Goal: Transaction & Acquisition: Purchase product/service

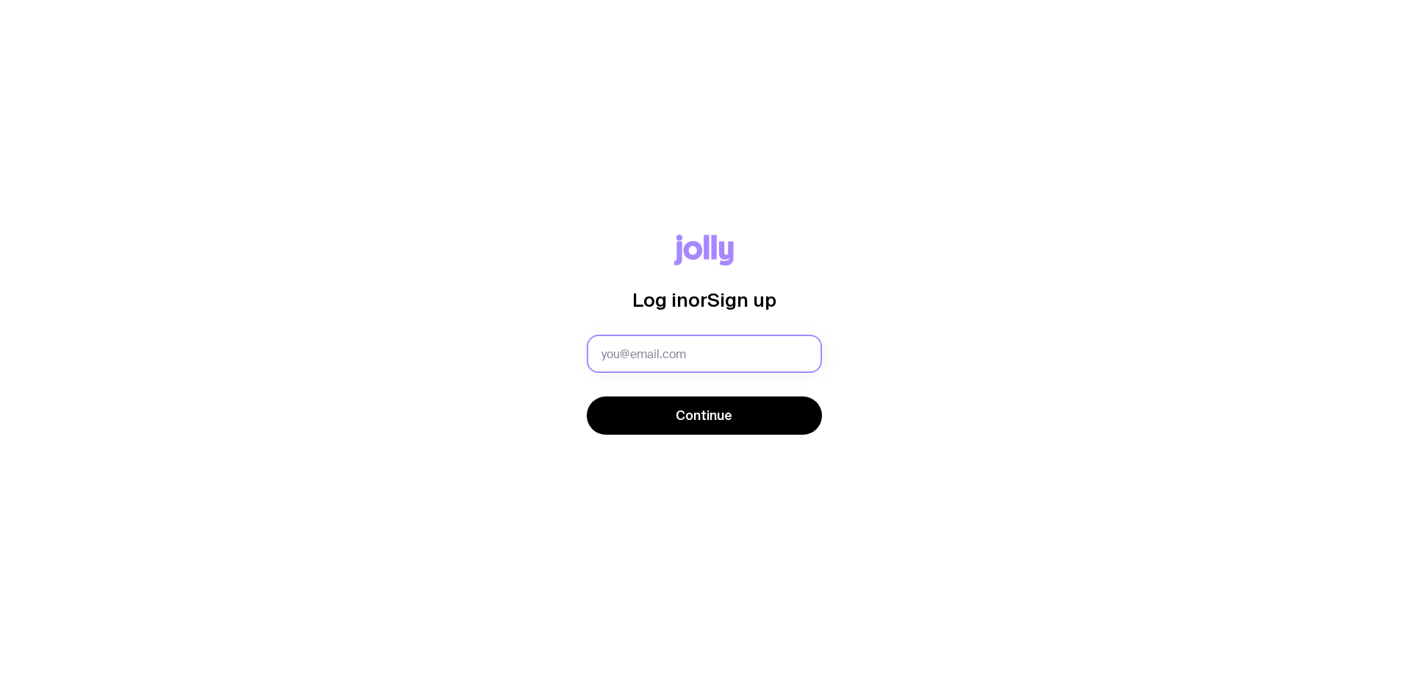
click at [698, 365] on input "text" at bounding box center [704, 354] width 235 height 38
type input "melissa.may@fareharbor.com"
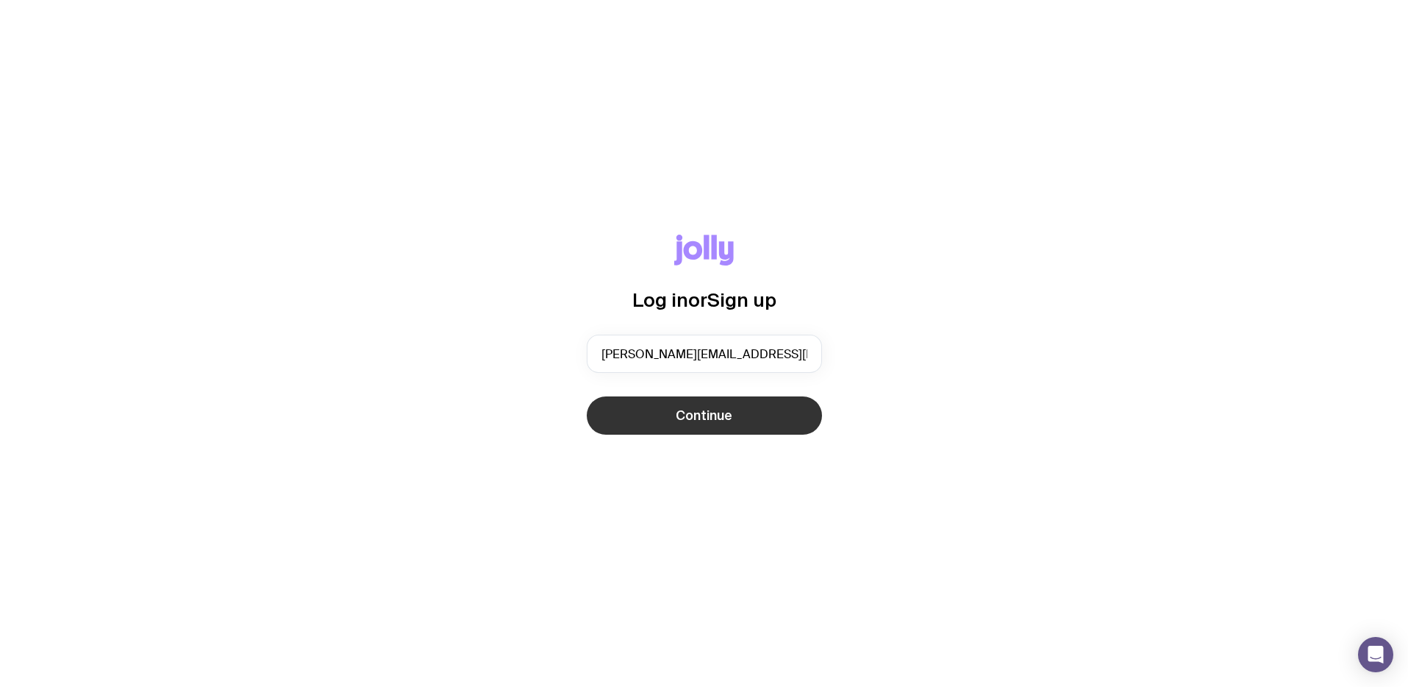
click at [721, 418] on span "Continue" at bounding box center [704, 416] width 57 height 18
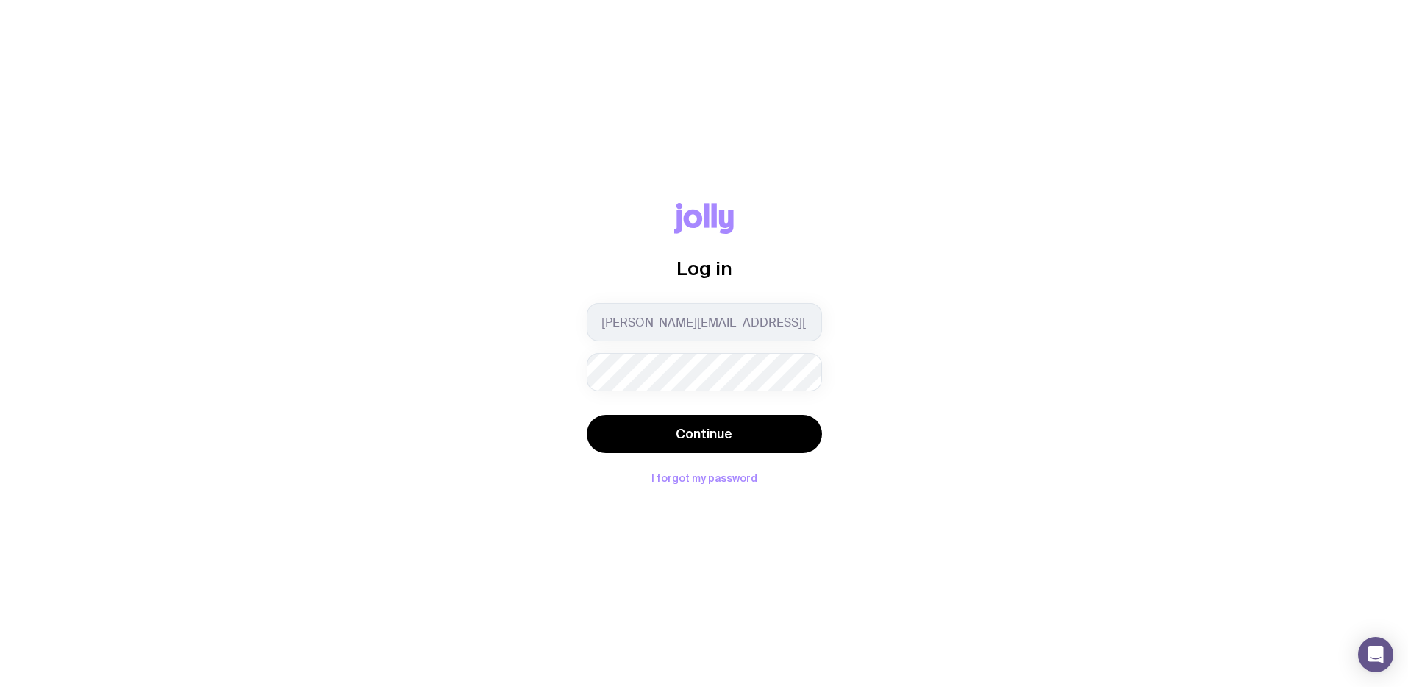
click at [587, 415] on button "Continue" at bounding box center [704, 434] width 235 height 38
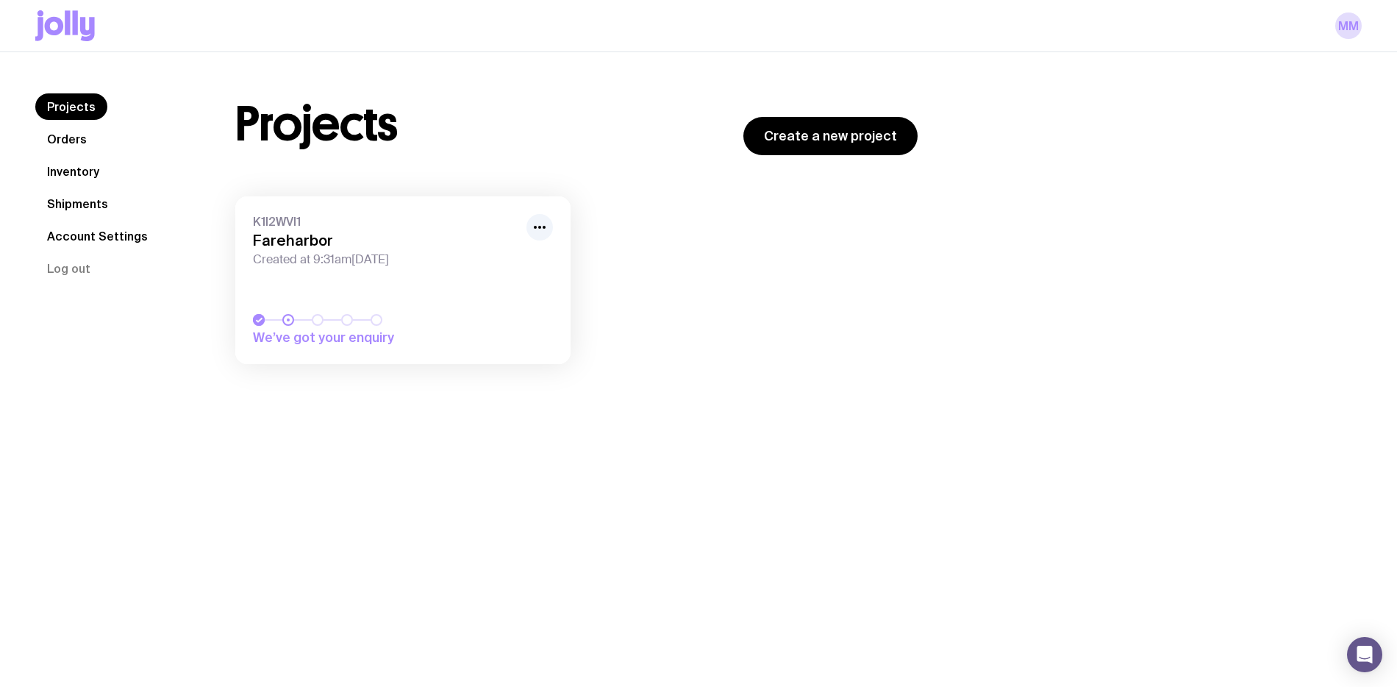
click at [77, 138] on link "Orders" at bounding box center [66, 139] width 63 height 26
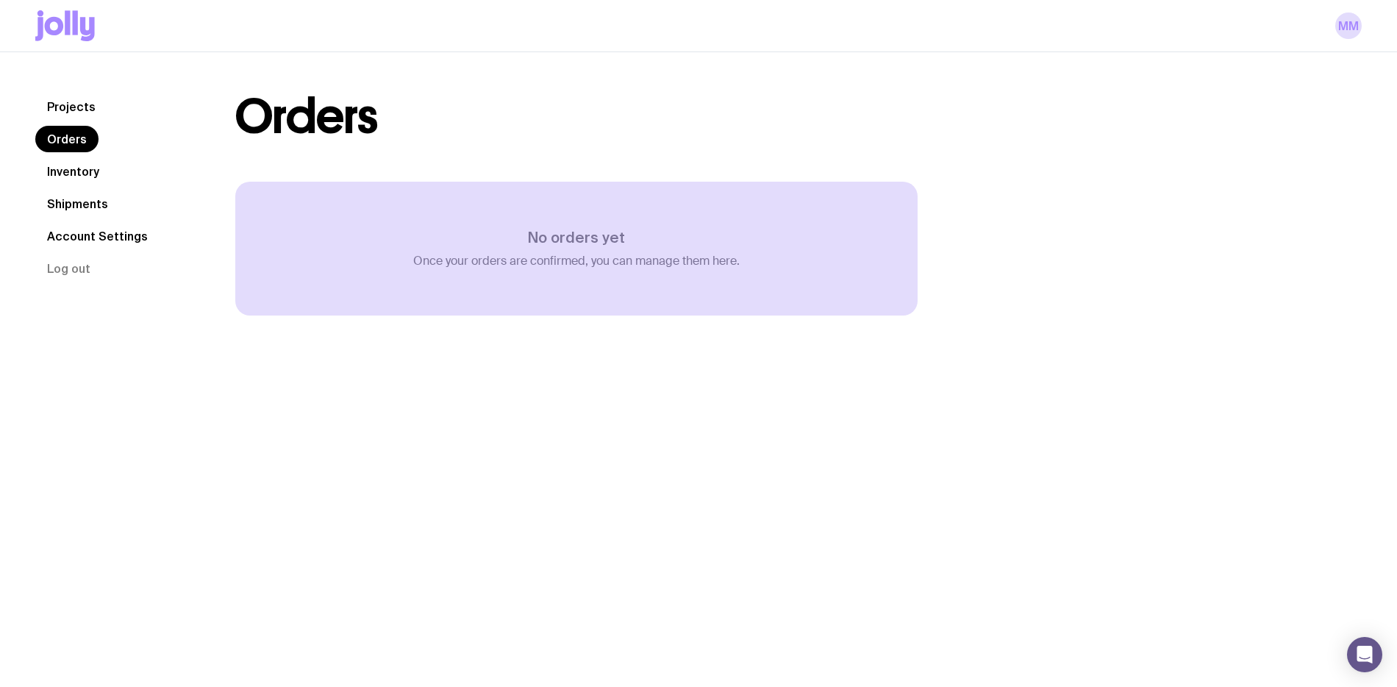
click at [93, 168] on link "Inventory" at bounding box center [73, 171] width 76 height 26
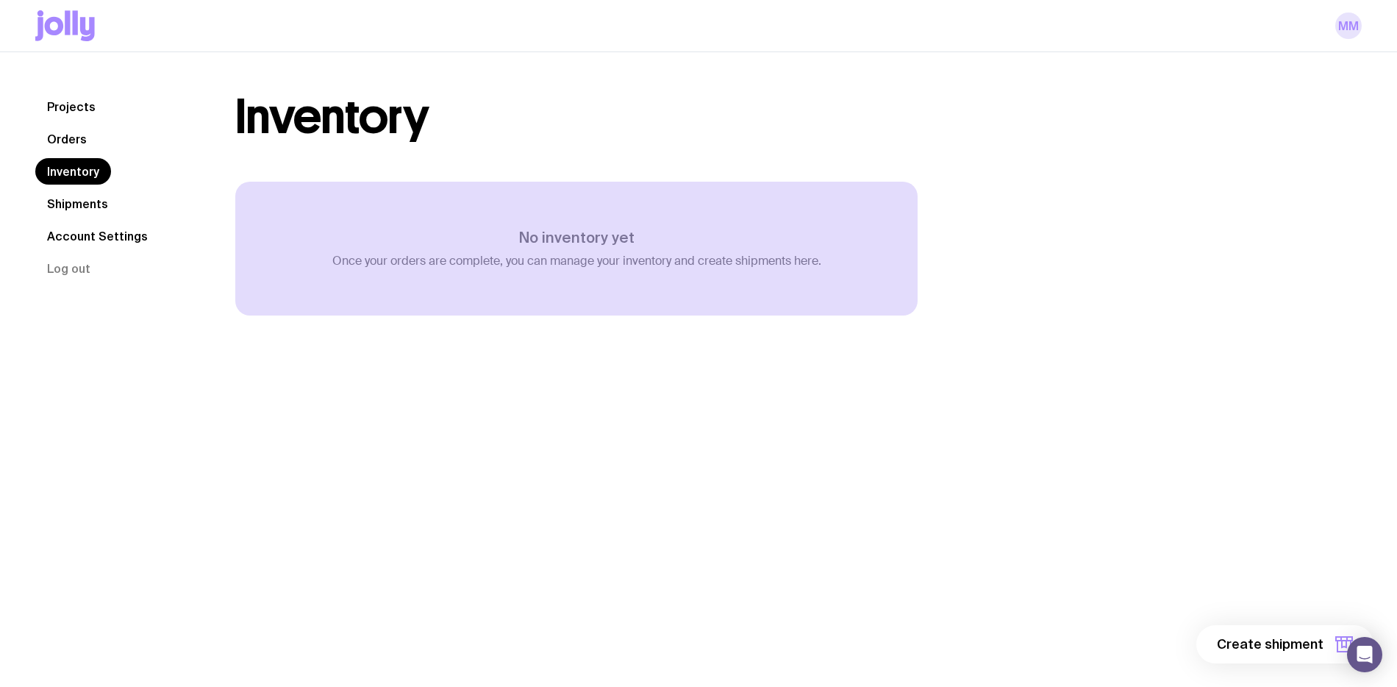
click at [1351, 29] on link "MM" at bounding box center [1348, 26] width 26 height 26
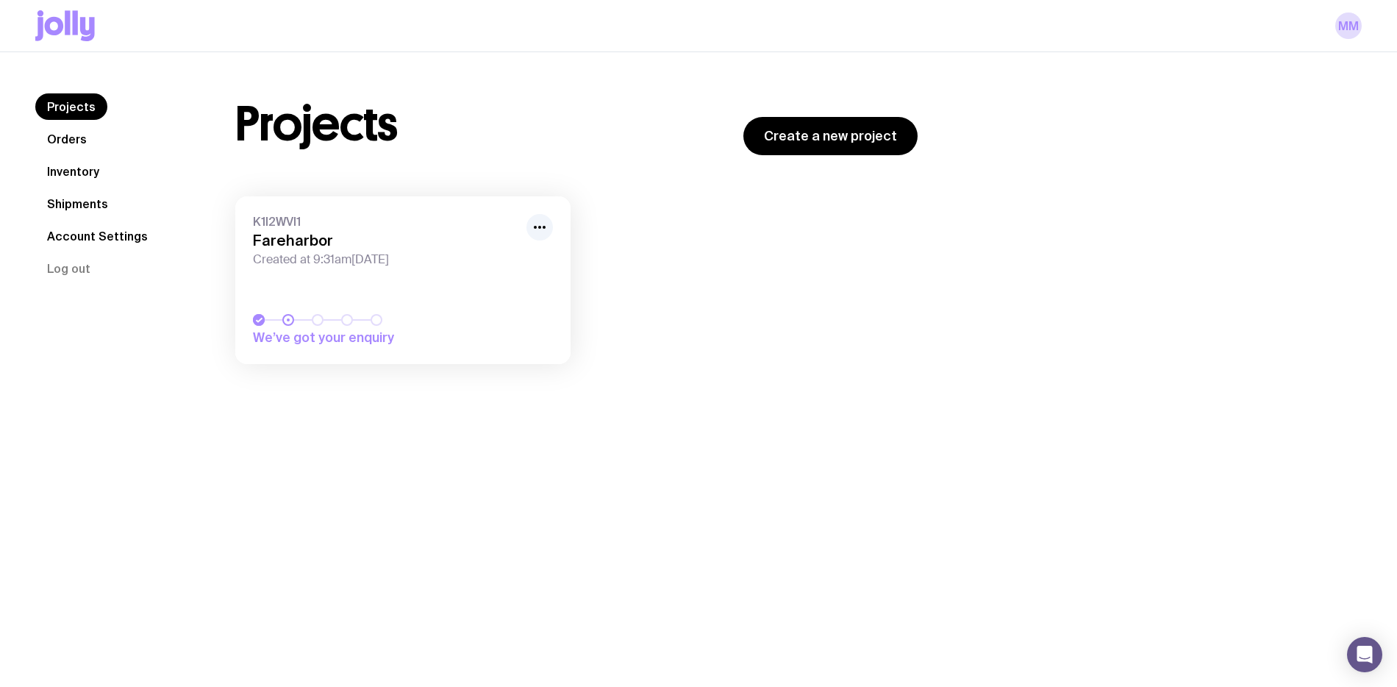
click at [87, 104] on link "Projects" at bounding box center [71, 106] width 72 height 26
click at [330, 110] on h1 "Projects" at bounding box center [316, 124] width 163 height 47
click at [546, 227] on icon "button" at bounding box center [540, 227] width 18 height 18
click at [414, 271] on link "K1I2WVI1 Fareharbor Created at 9:31am, Wed 11th Jun 2025 We’ve got your enquiry" at bounding box center [402, 280] width 335 height 168
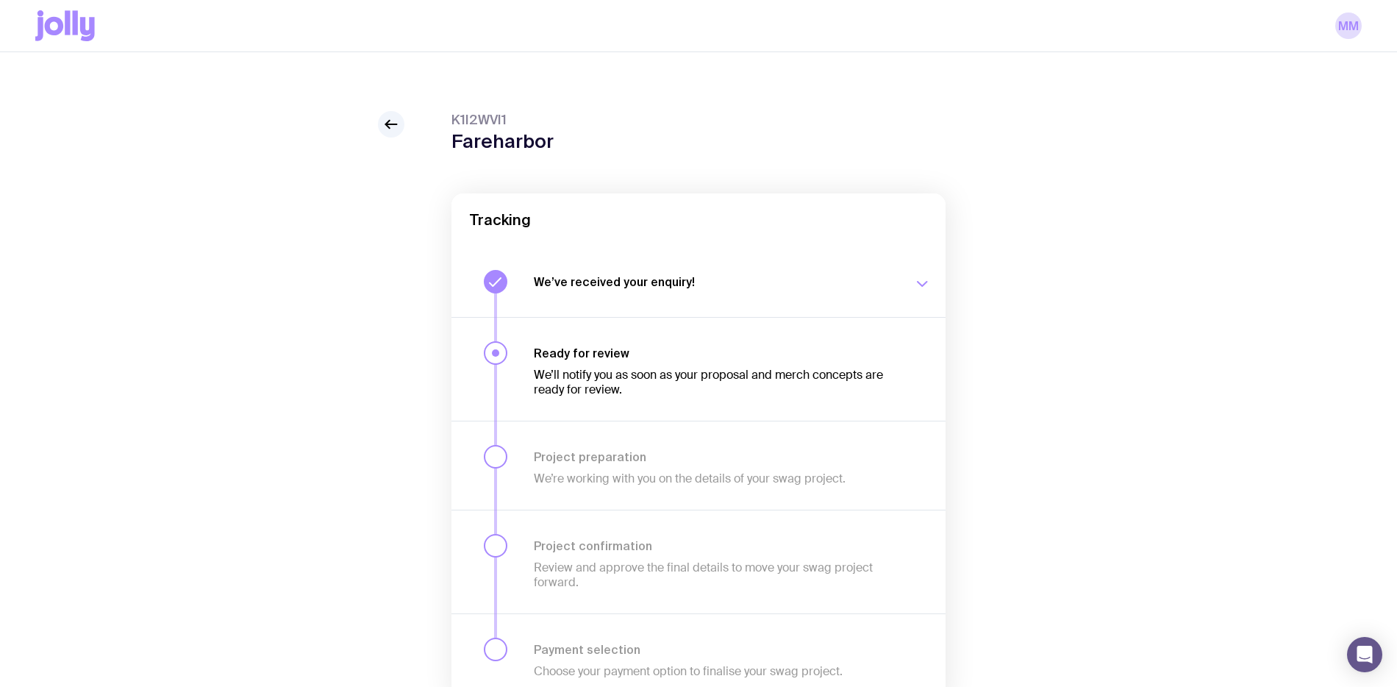
click at [594, 273] on div "We’ve received your enquiry! Our team is on it and preparing your proposal now.…" at bounding box center [732, 282] width 397 height 24
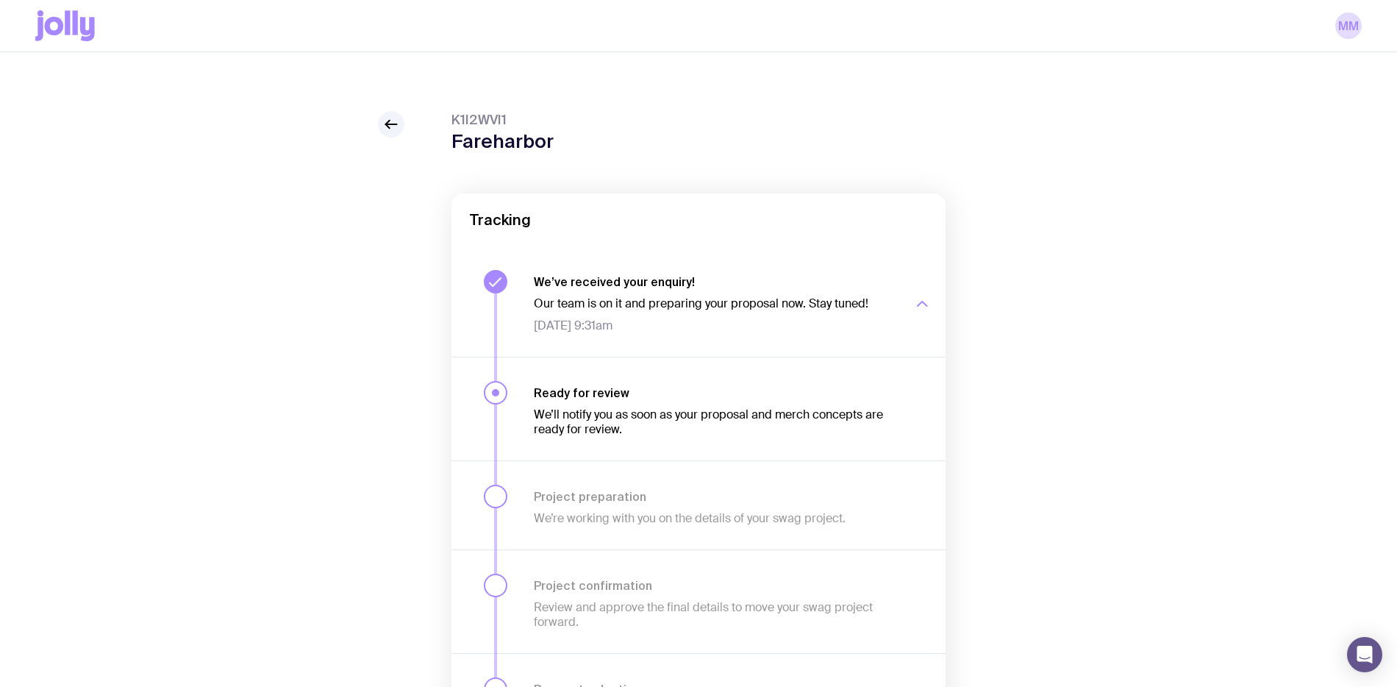
click at [594, 273] on div "We’ve received your enquiry! Our team is on it and preparing your proposal now.…" at bounding box center [732, 301] width 397 height 63
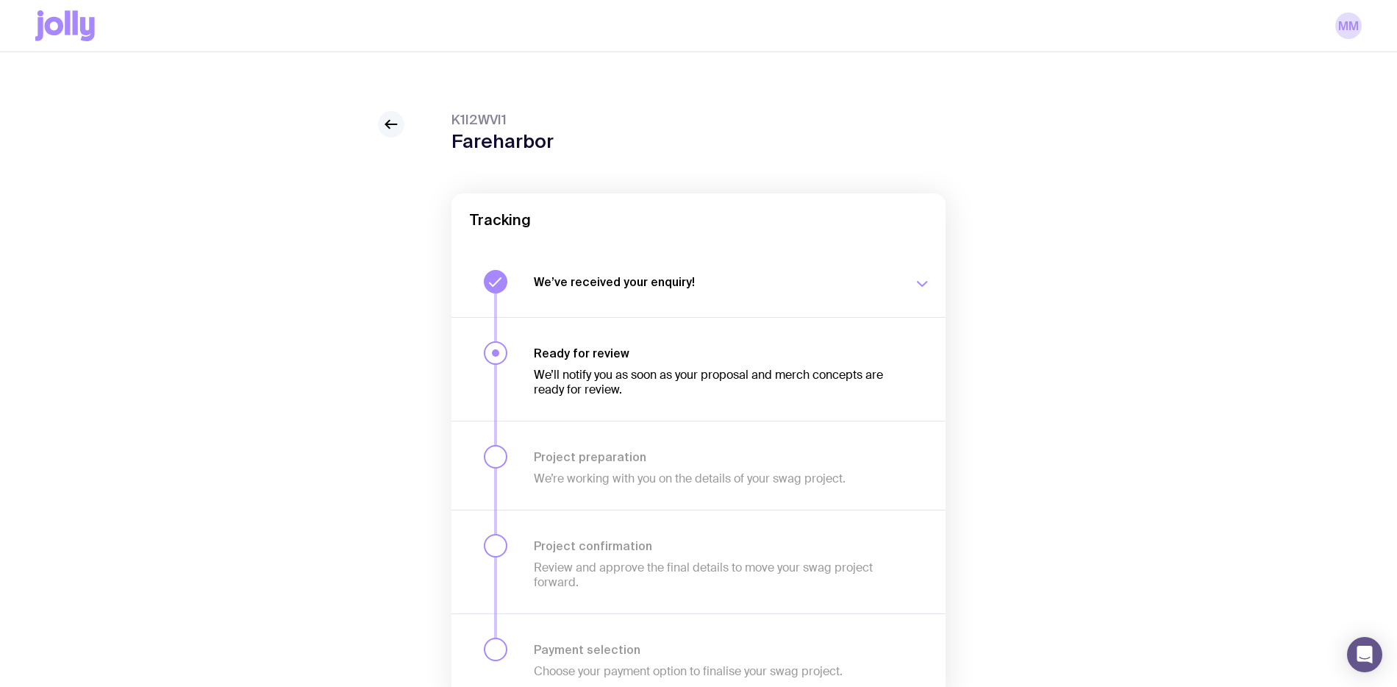
click at [399, 129] on icon at bounding box center [391, 124] width 18 height 18
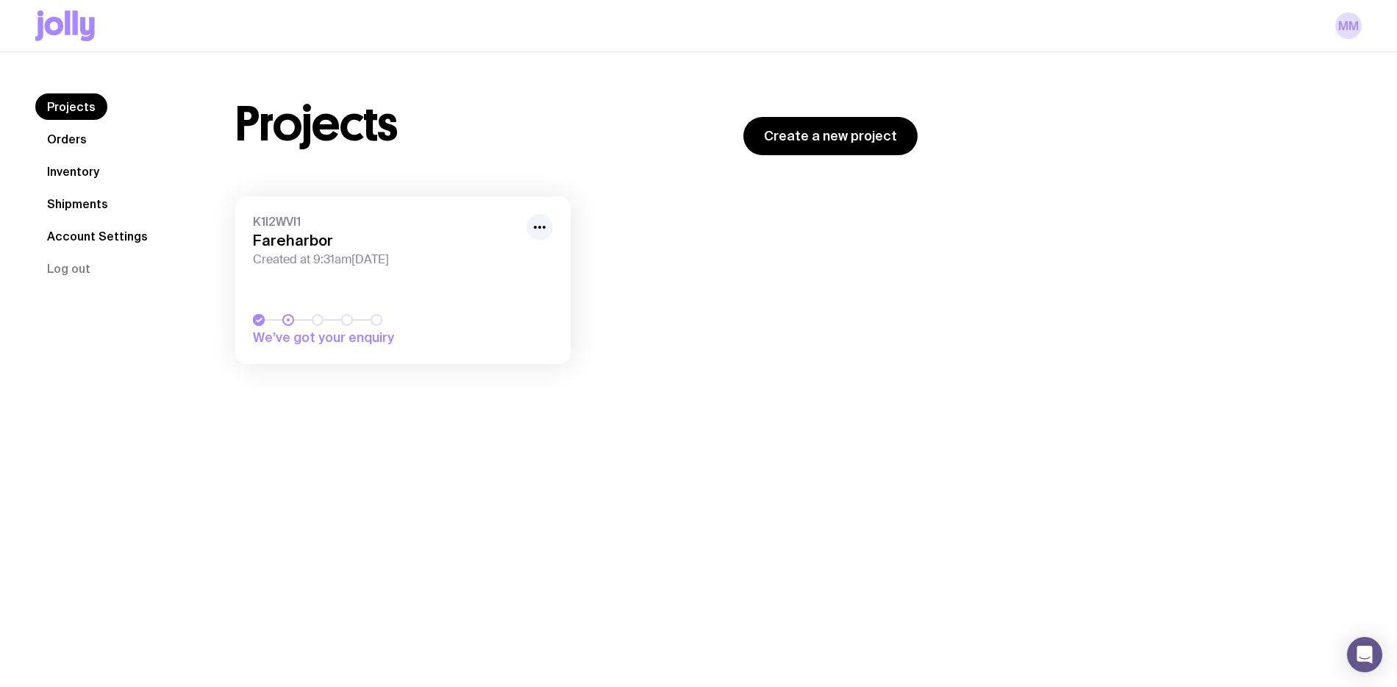
click at [83, 138] on link "Orders" at bounding box center [66, 139] width 63 height 26
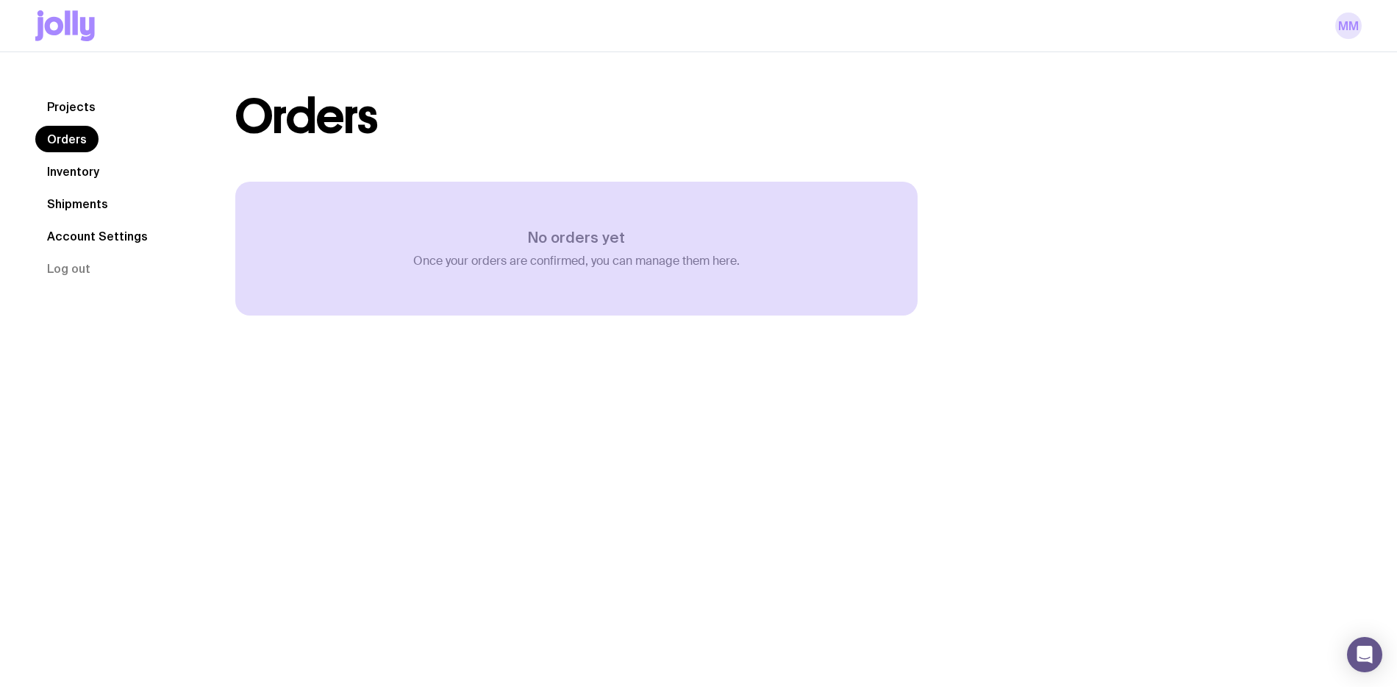
drag, startPoint x: 1316, startPoint y: 30, endPoint x: 1349, endPoint y: 30, distance: 33.8
click at [1320, 30] on div "MM" at bounding box center [698, 25] width 1327 height 51
click at [1351, 31] on link "MM" at bounding box center [1348, 26] width 26 height 26
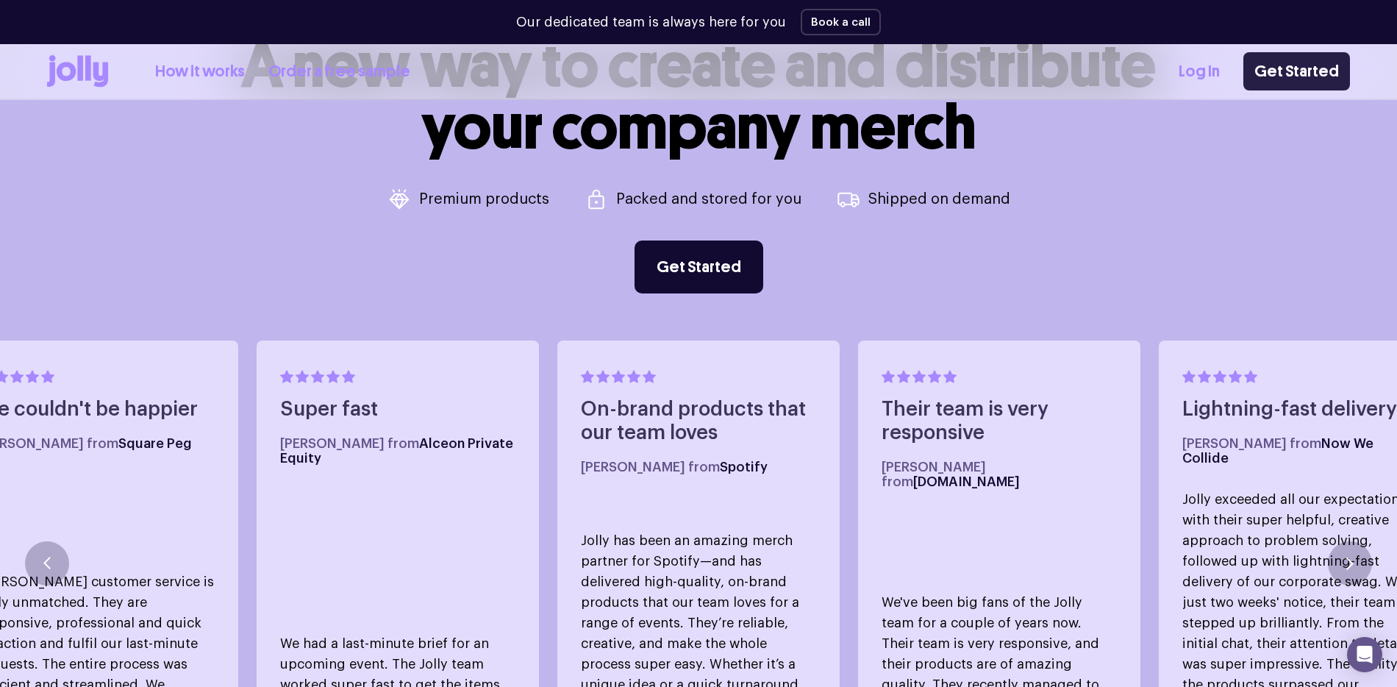
scroll to position [745, 0]
click at [1307, 65] on link "Get Started" at bounding box center [1297, 71] width 107 height 38
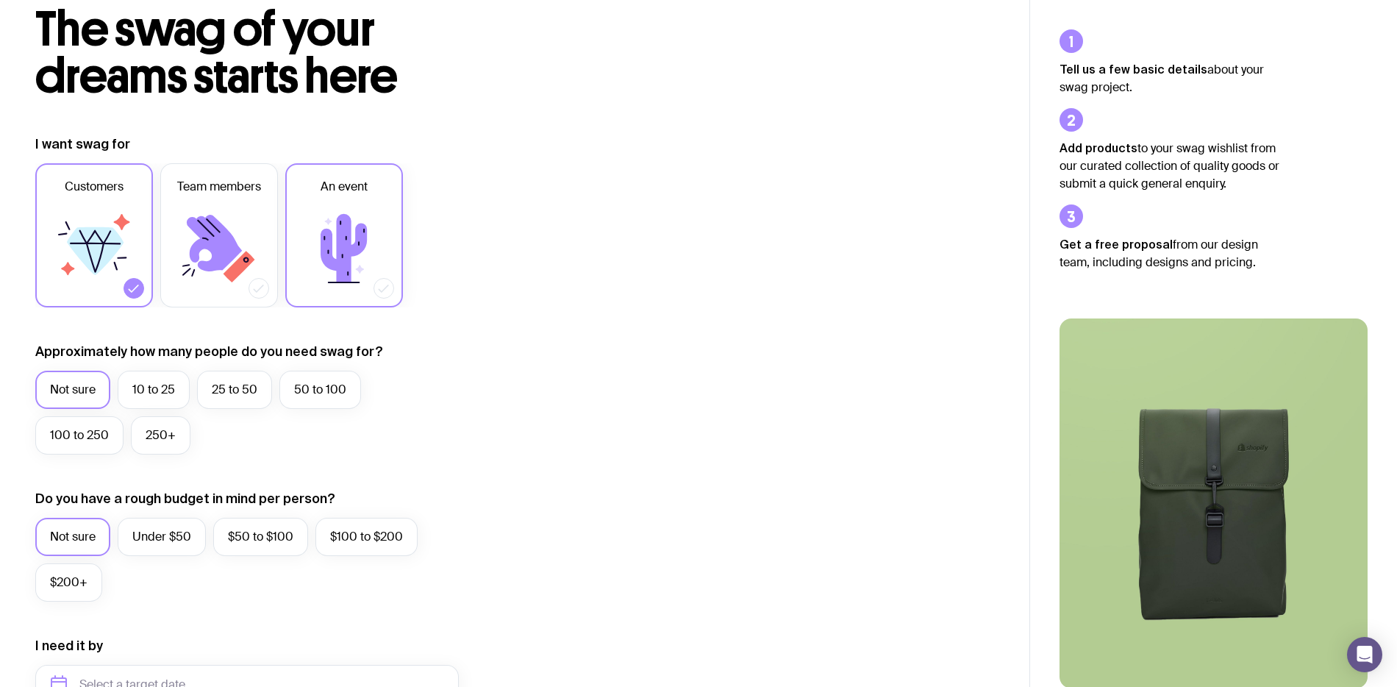
scroll to position [299, 0]
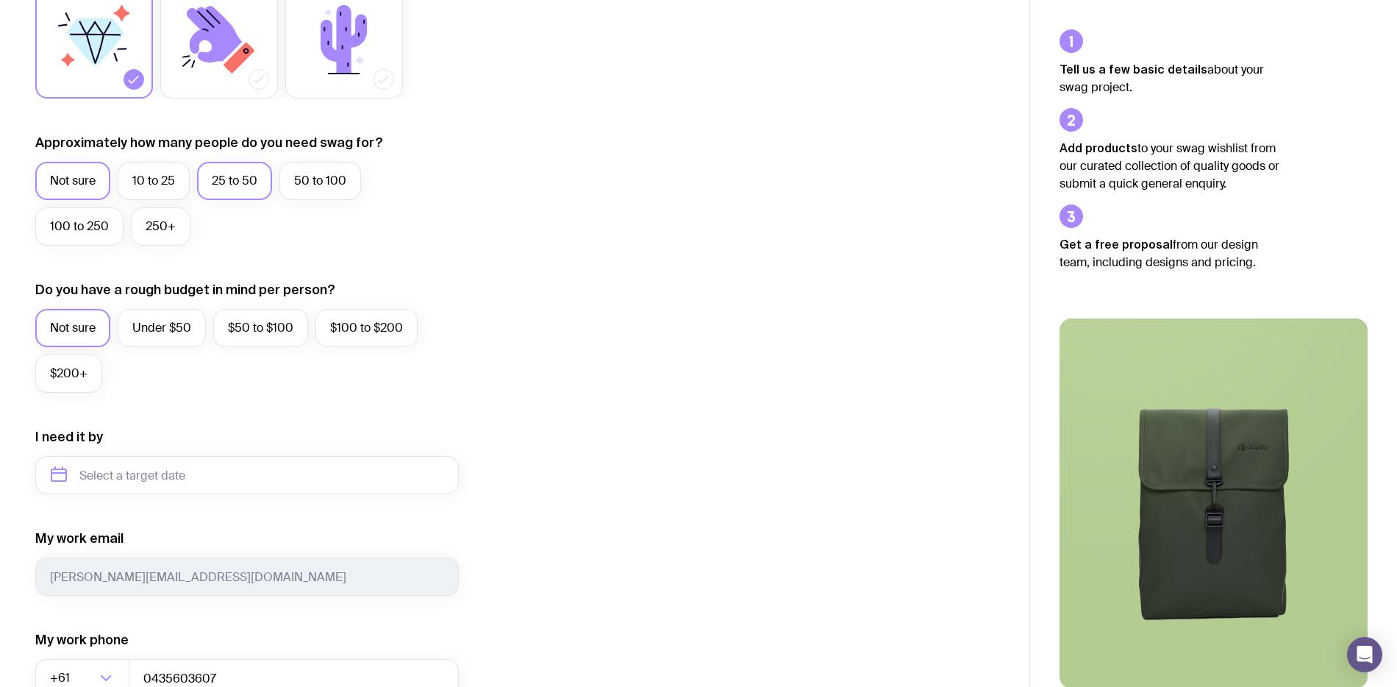
click at [219, 180] on label "25 to 50" at bounding box center [234, 181] width 75 height 38
click at [0, 0] on input "25 to 50" at bounding box center [0, 0] width 0 height 0
click at [176, 332] on label "Under $50" at bounding box center [162, 328] width 88 height 38
click at [0, 0] on input "Under $50" at bounding box center [0, 0] width 0 height 0
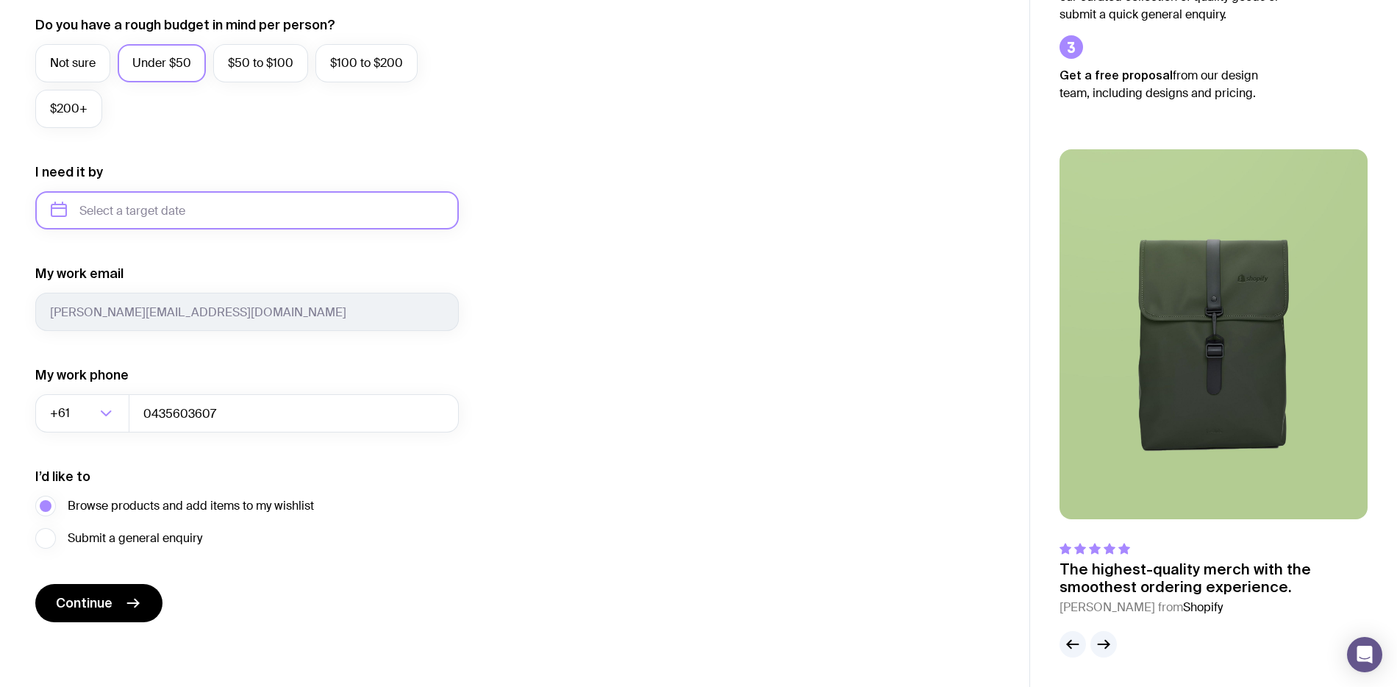
click at [201, 215] on input "text" at bounding box center [247, 210] width 424 height 38
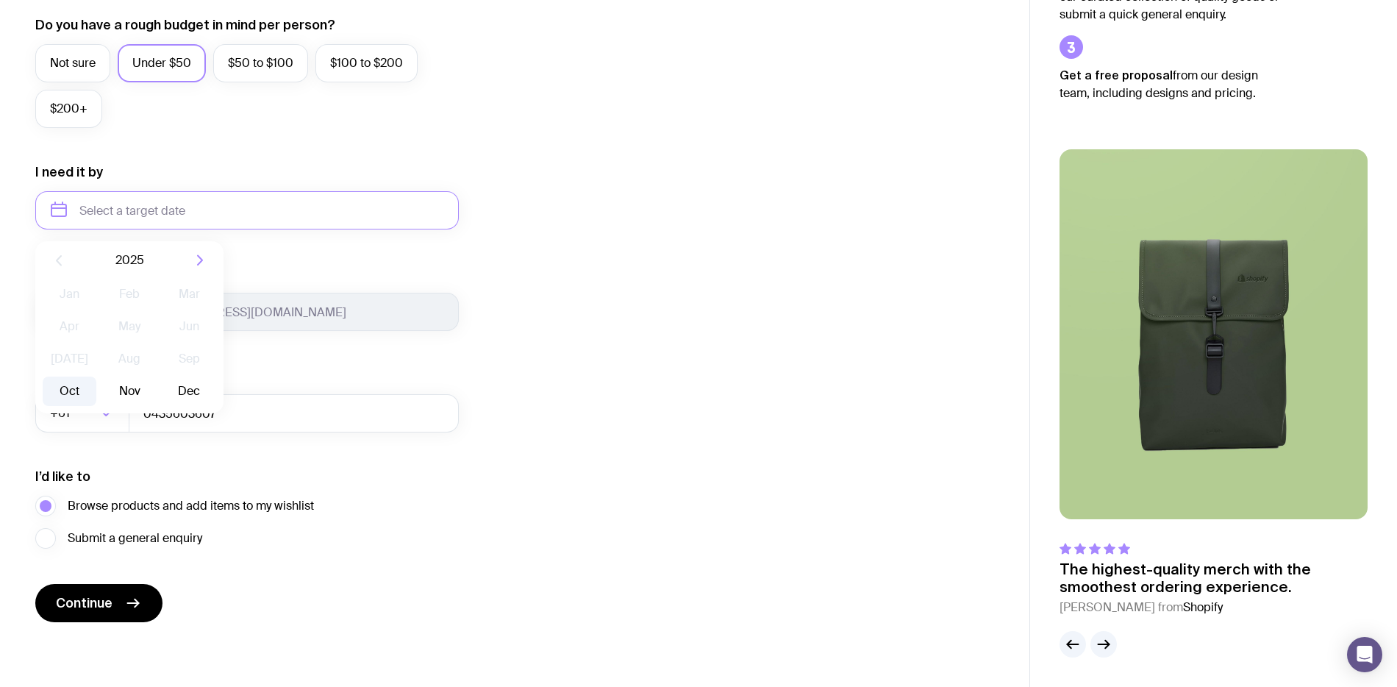
click at [74, 394] on button "Oct" at bounding box center [70, 391] width 54 height 29
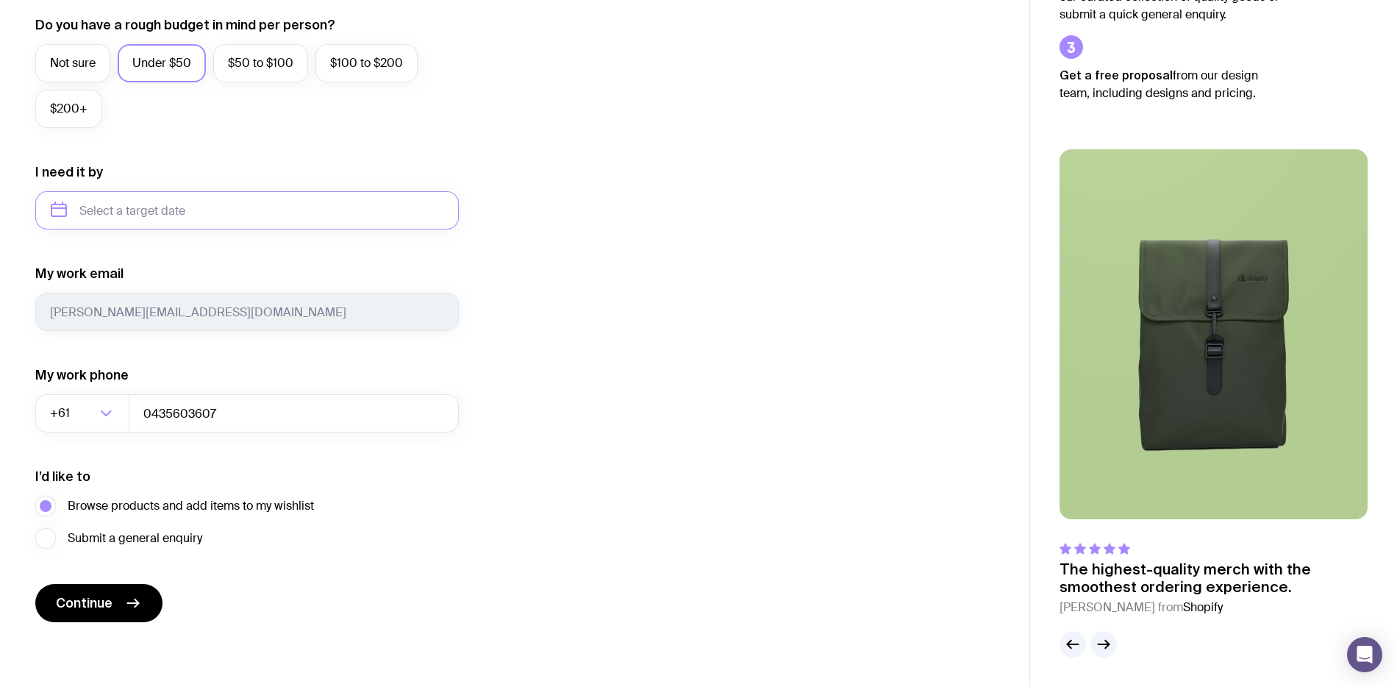
type input "[DATE]"
click at [132, 609] on icon "submit" at bounding box center [133, 603] width 18 height 18
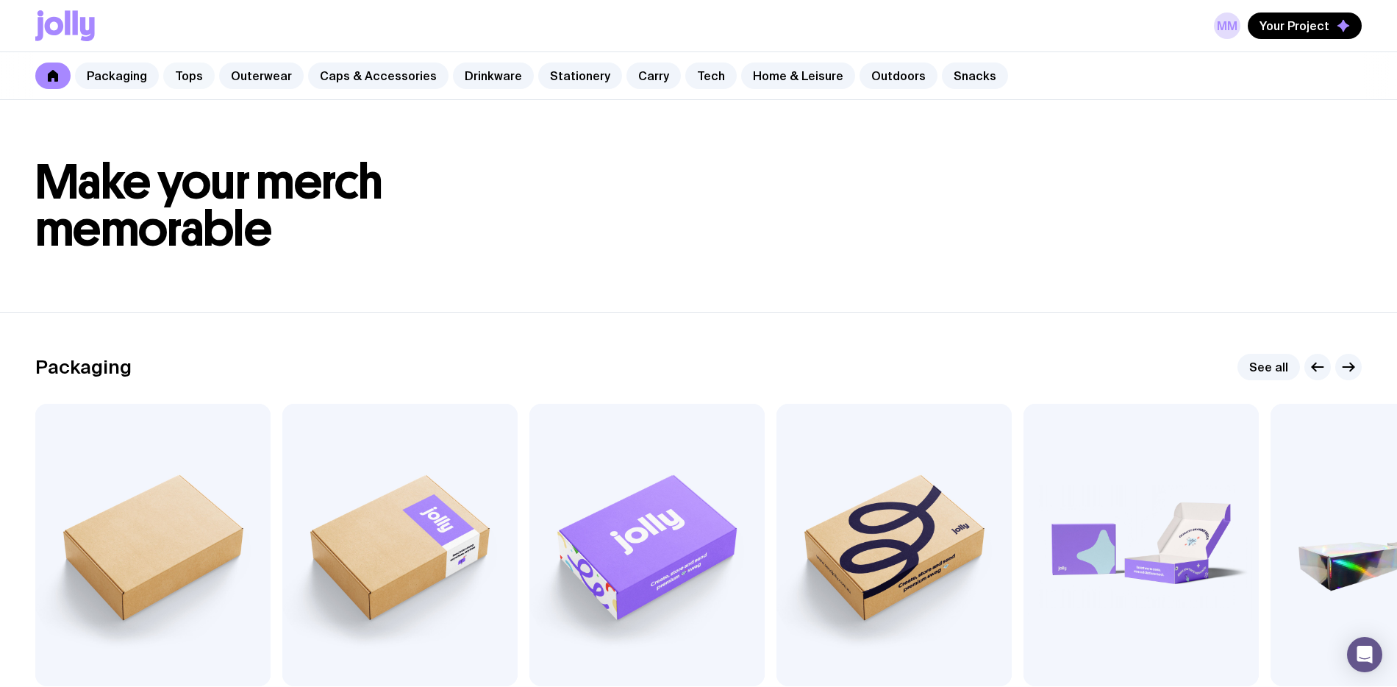
click at [196, 79] on link "Tops" at bounding box center [188, 76] width 51 height 26
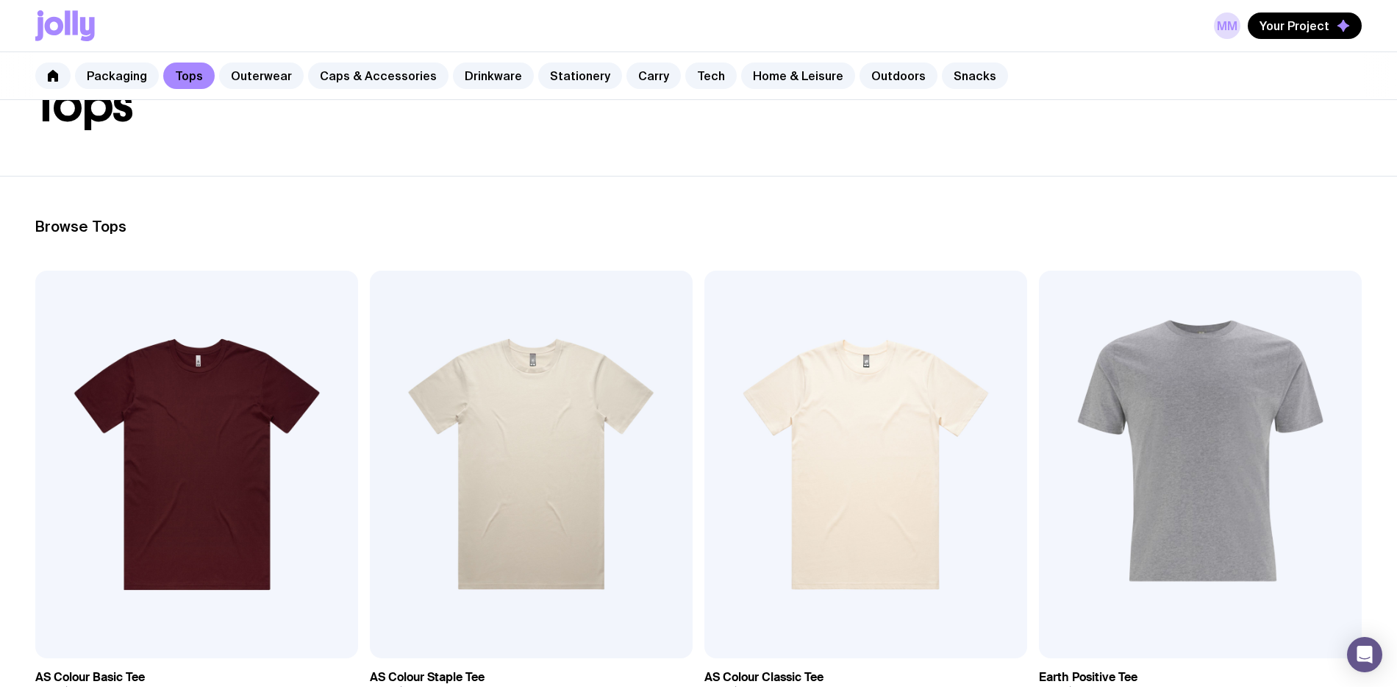
scroll to position [306, 0]
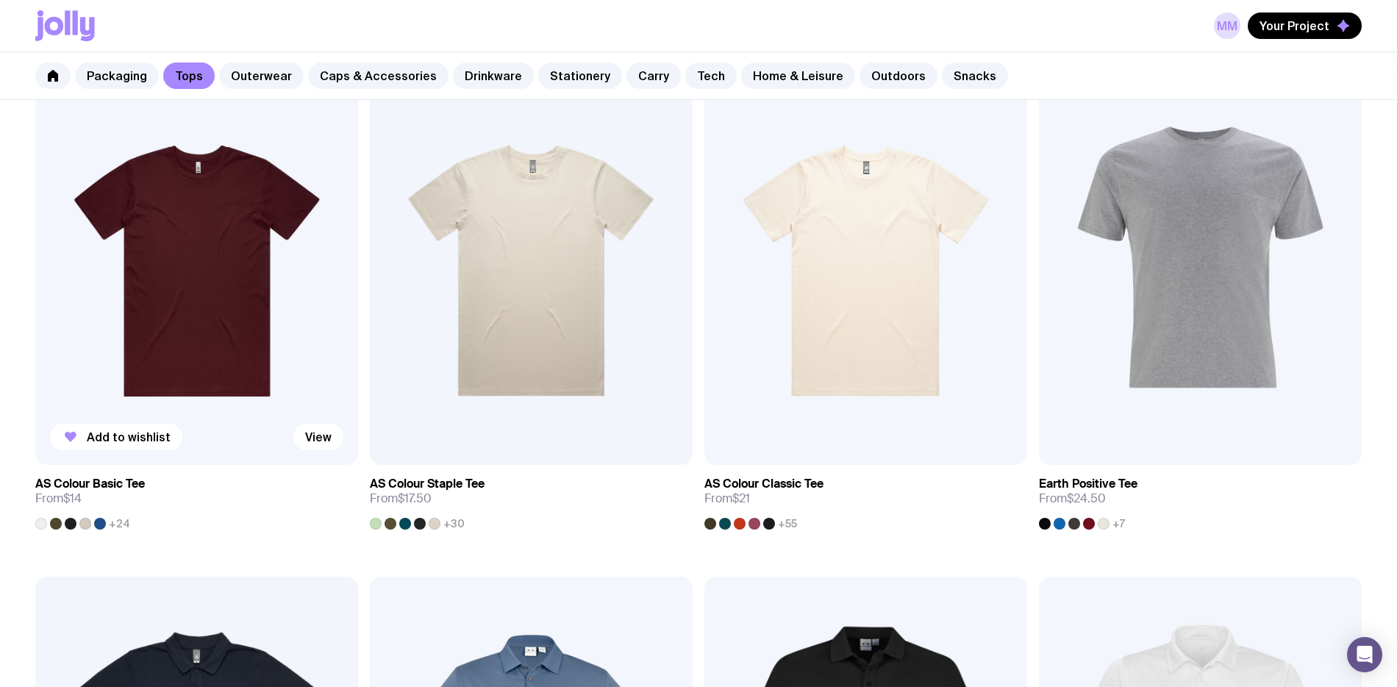
click at [228, 296] on img at bounding box center [196, 271] width 323 height 388
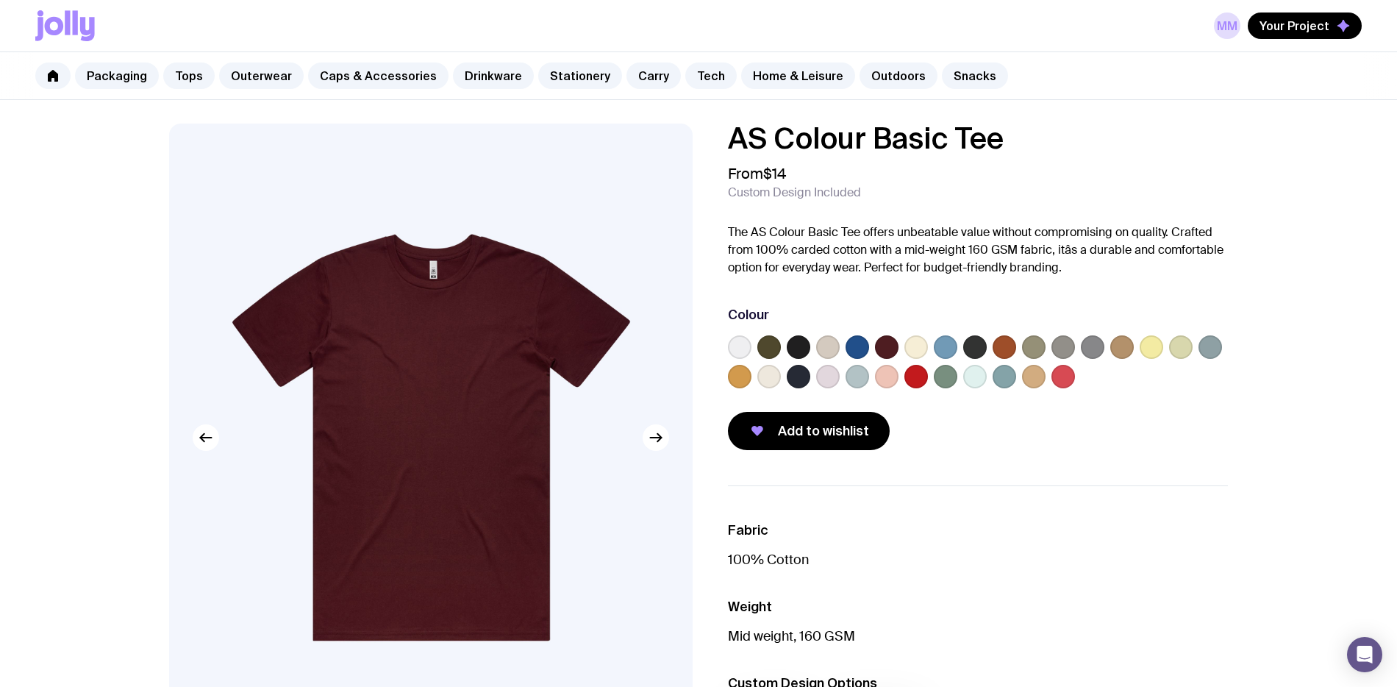
click at [742, 349] on label at bounding box center [740, 347] width 24 height 24
click at [0, 0] on input "radio" at bounding box center [0, 0] width 0 height 0
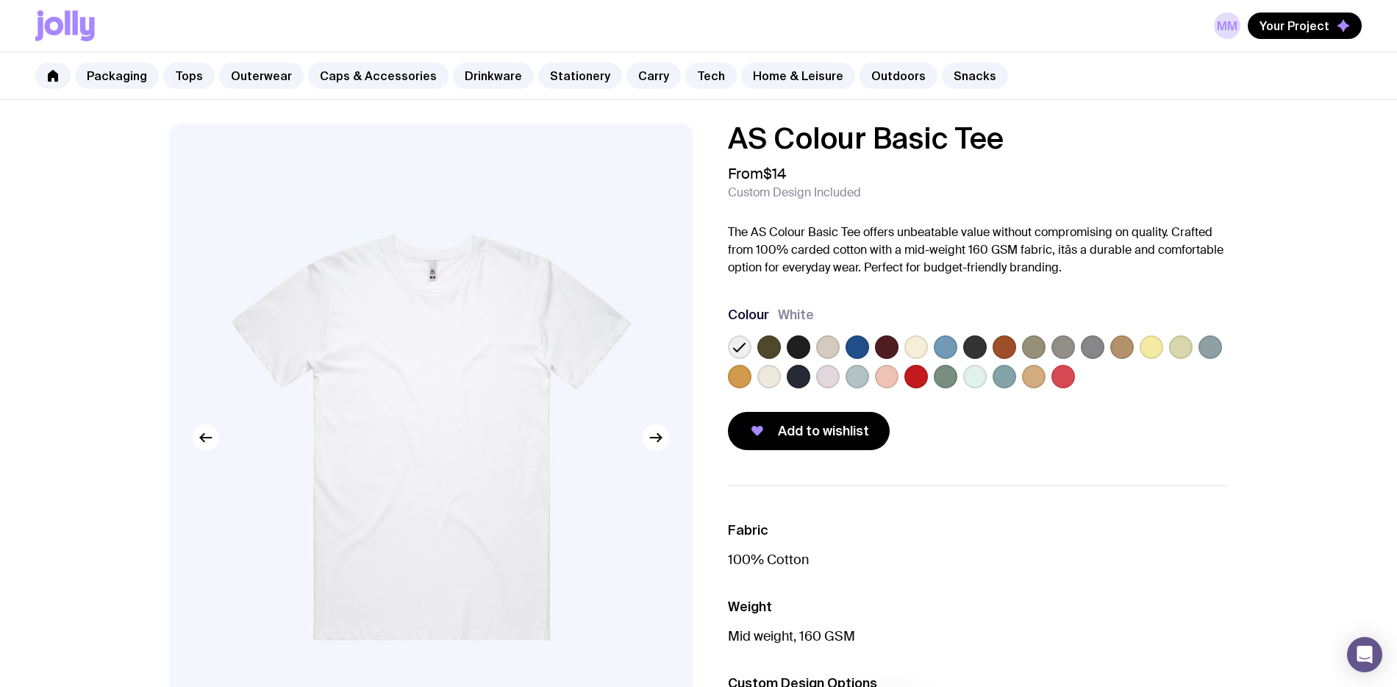
click at [777, 349] on label at bounding box center [769, 347] width 24 height 24
click at [0, 0] on input "radio" at bounding box center [0, 0] width 0 height 0
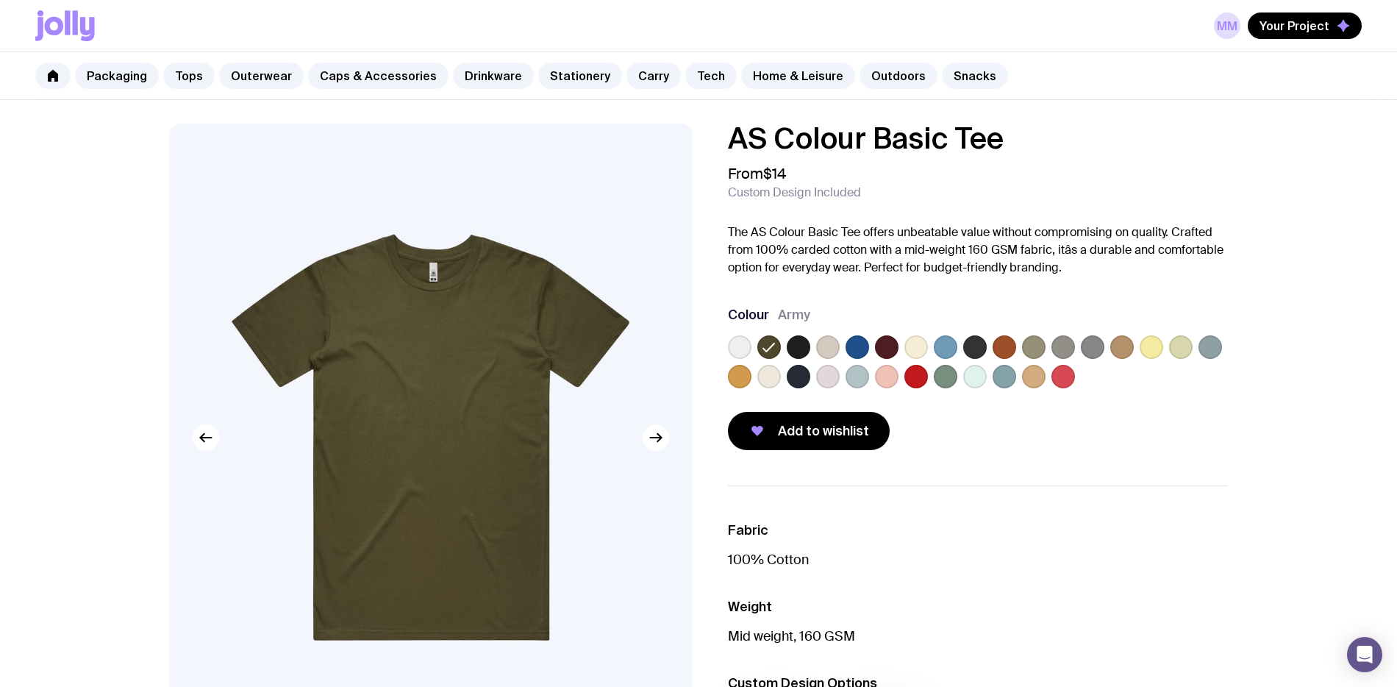
click at [796, 347] on label at bounding box center [799, 347] width 24 height 24
click at [0, 0] on input "radio" at bounding box center [0, 0] width 0 height 0
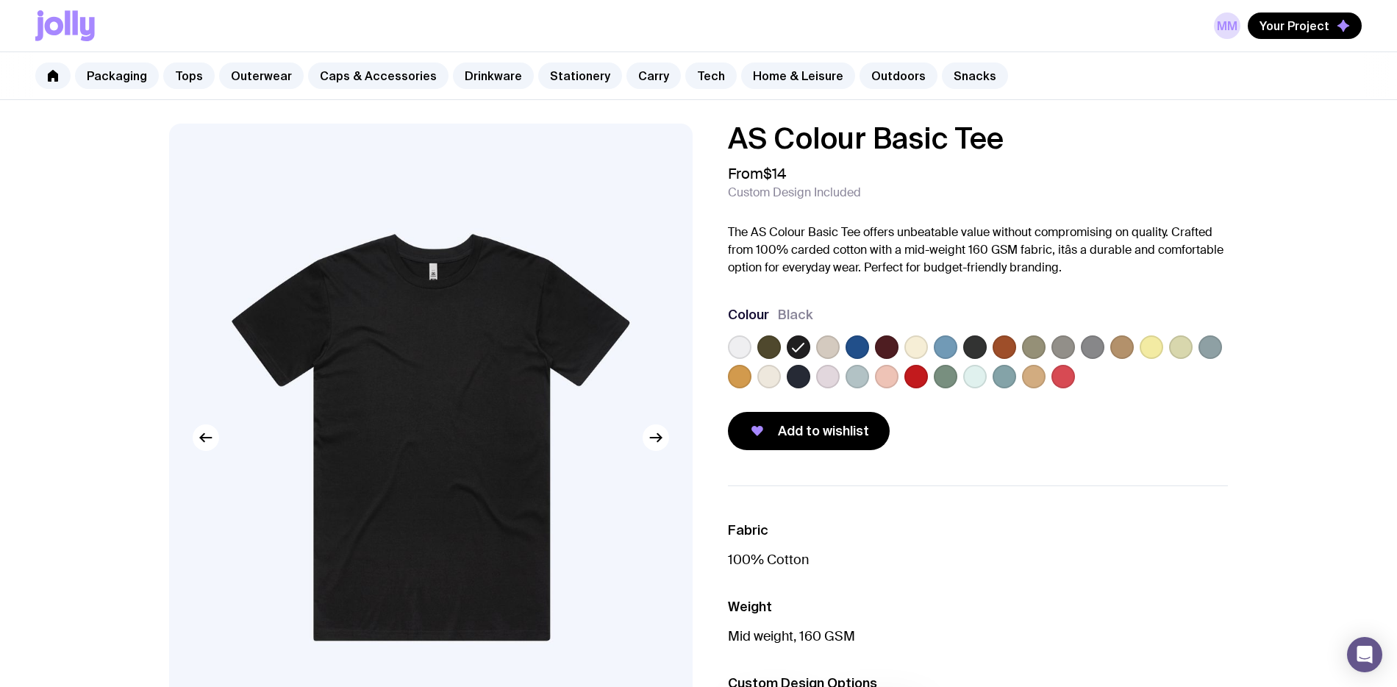
click at [822, 346] on label at bounding box center [828, 347] width 24 height 24
click at [0, 0] on input "radio" at bounding box center [0, 0] width 0 height 0
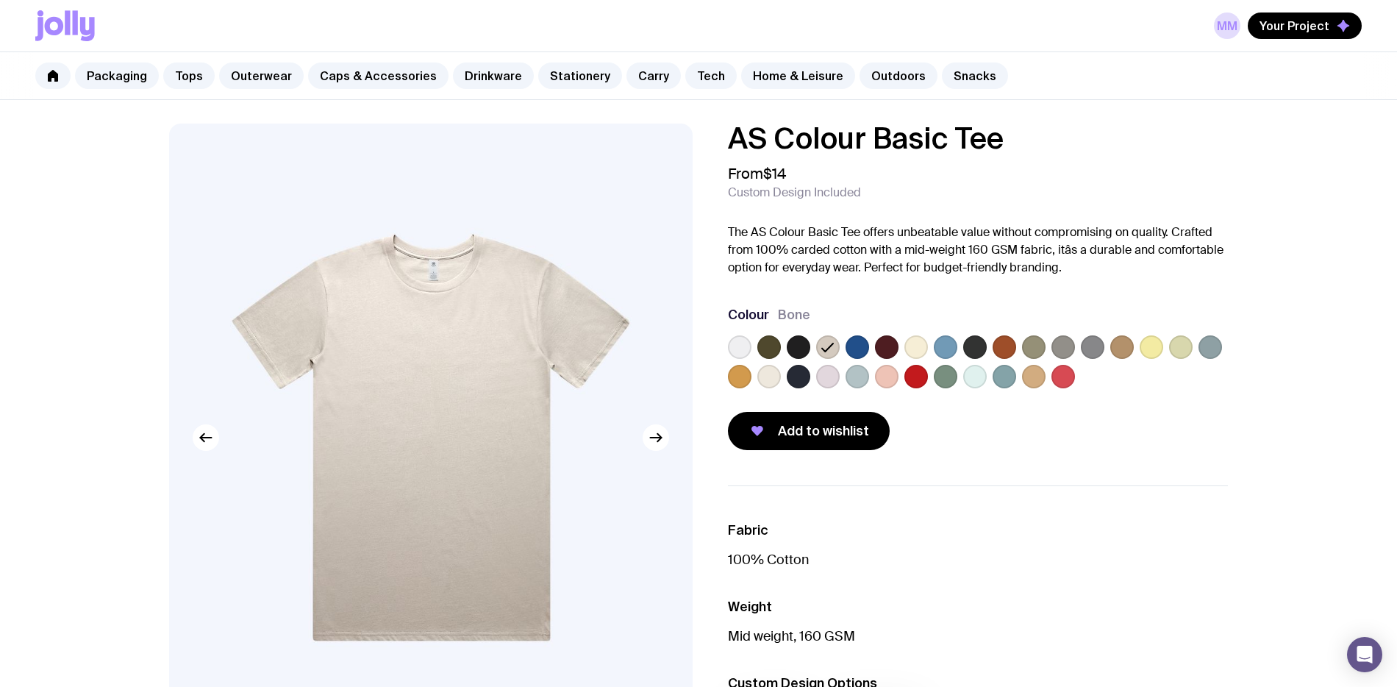
click at [858, 377] on label at bounding box center [858, 377] width 24 height 24
click at [0, 0] on input "radio" at bounding box center [0, 0] width 0 height 0
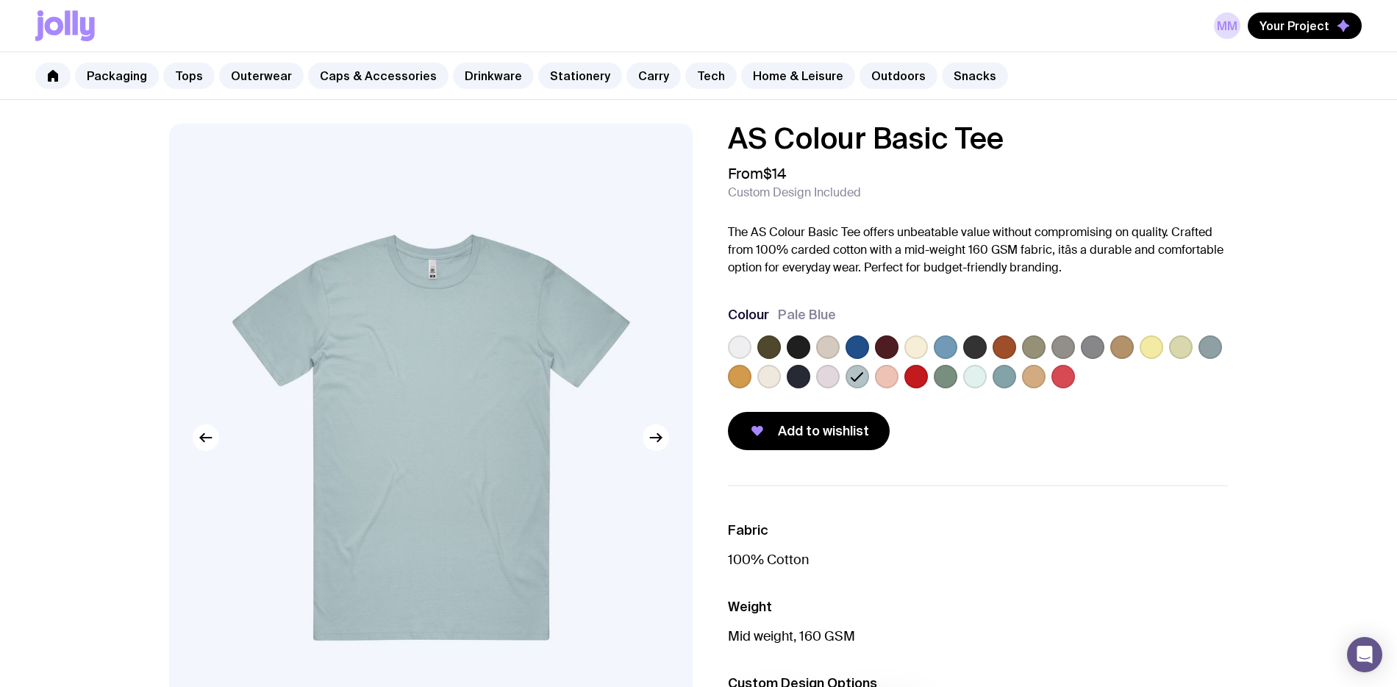
click at [827, 377] on label at bounding box center [828, 377] width 24 height 24
click at [0, 0] on input "radio" at bounding box center [0, 0] width 0 height 0
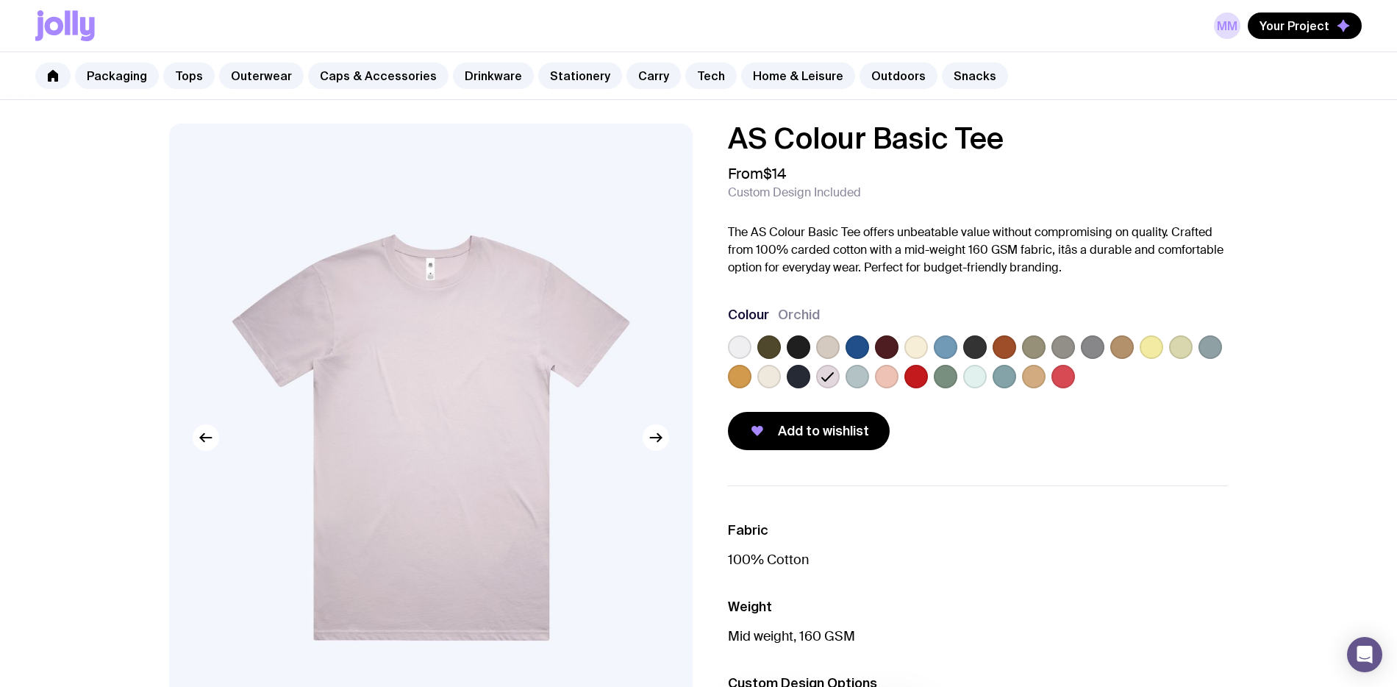
click at [801, 347] on label at bounding box center [799, 347] width 24 height 24
click at [0, 0] on input "radio" at bounding box center [0, 0] width 0 height 0
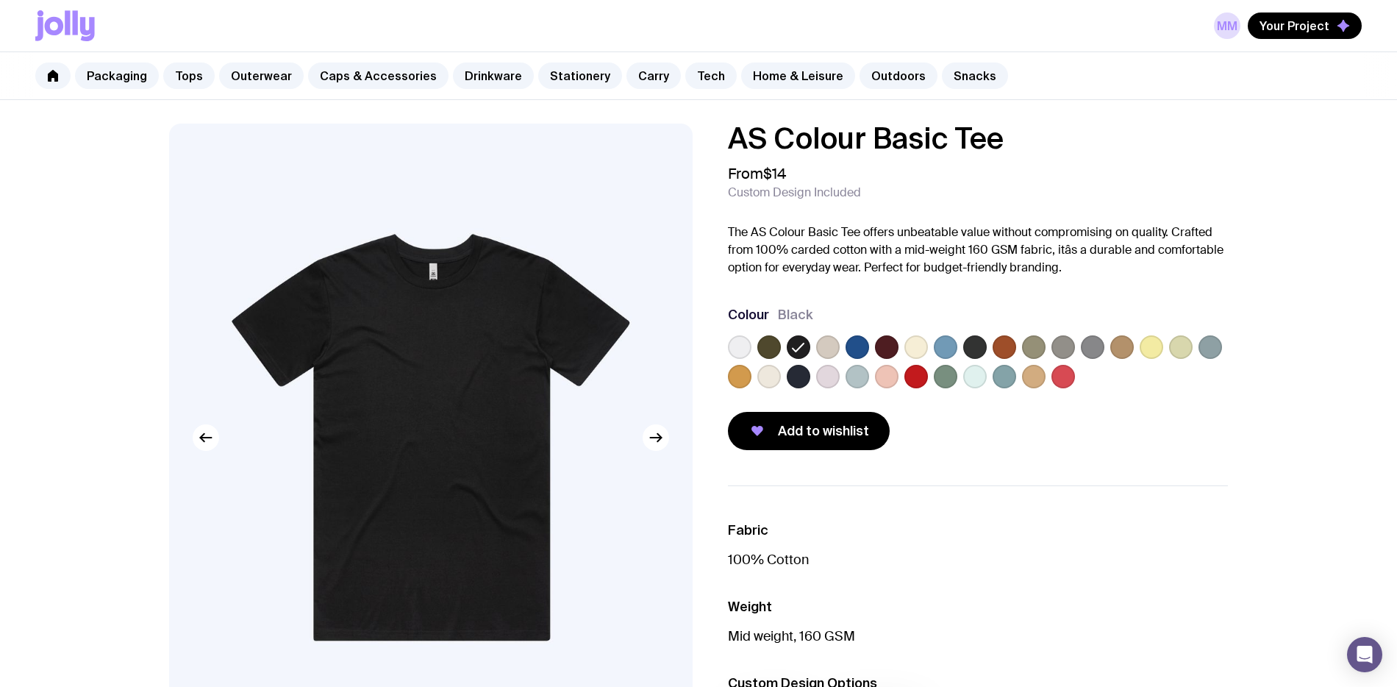
click at [864, 349] on label at bounding box center [858, 347] width 24 height 24
click at [0, 0] on input "radio" at bounding box center [0, 0] width 0 height 0
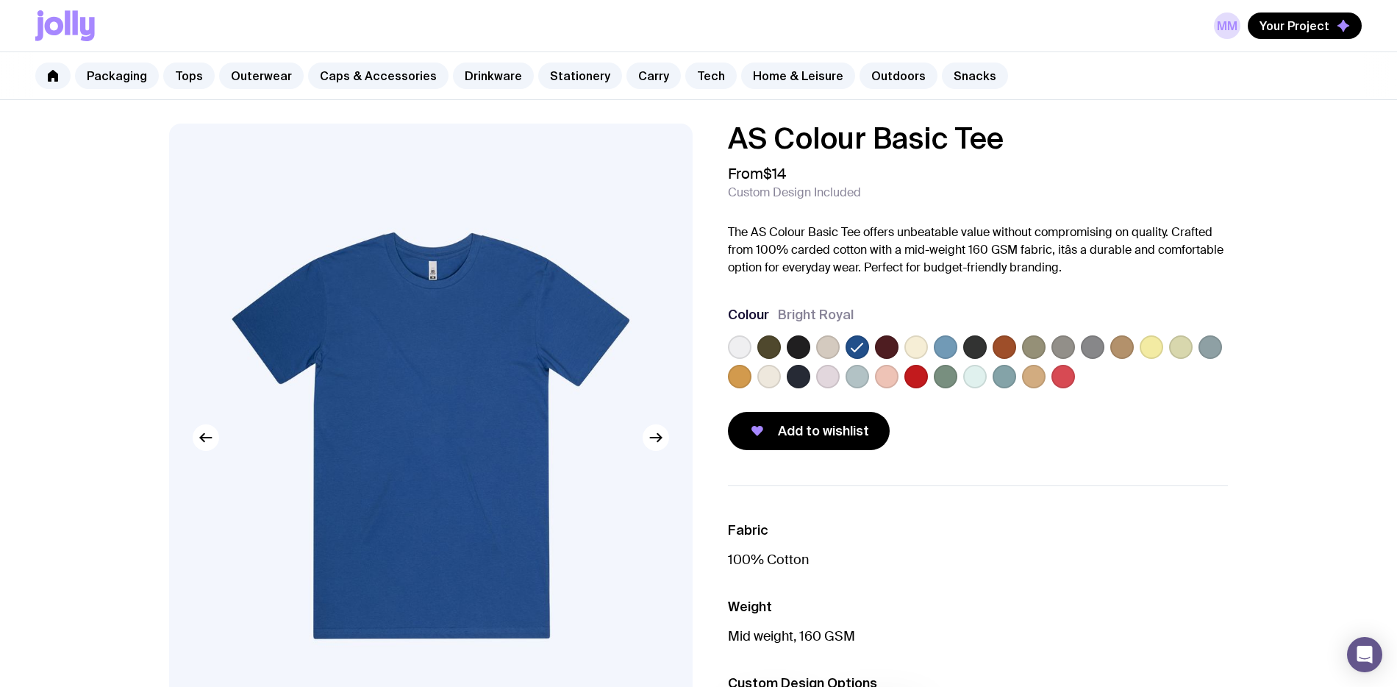
click at [806, 377] on label at bounding box center [799, 377] width 24 height 24
click at [0, 0] on input "radio" at bounding box center [0, 0] width 0 height 0
click at [803, 375] on icon at bounding box center [799, 377] width 18 height 18
click at [0, 0] on input "radio" at bounding box center [0, 0] width 0 height 0
click at [974, 376] on label at bounding box center [975, 377] width 24 height 24
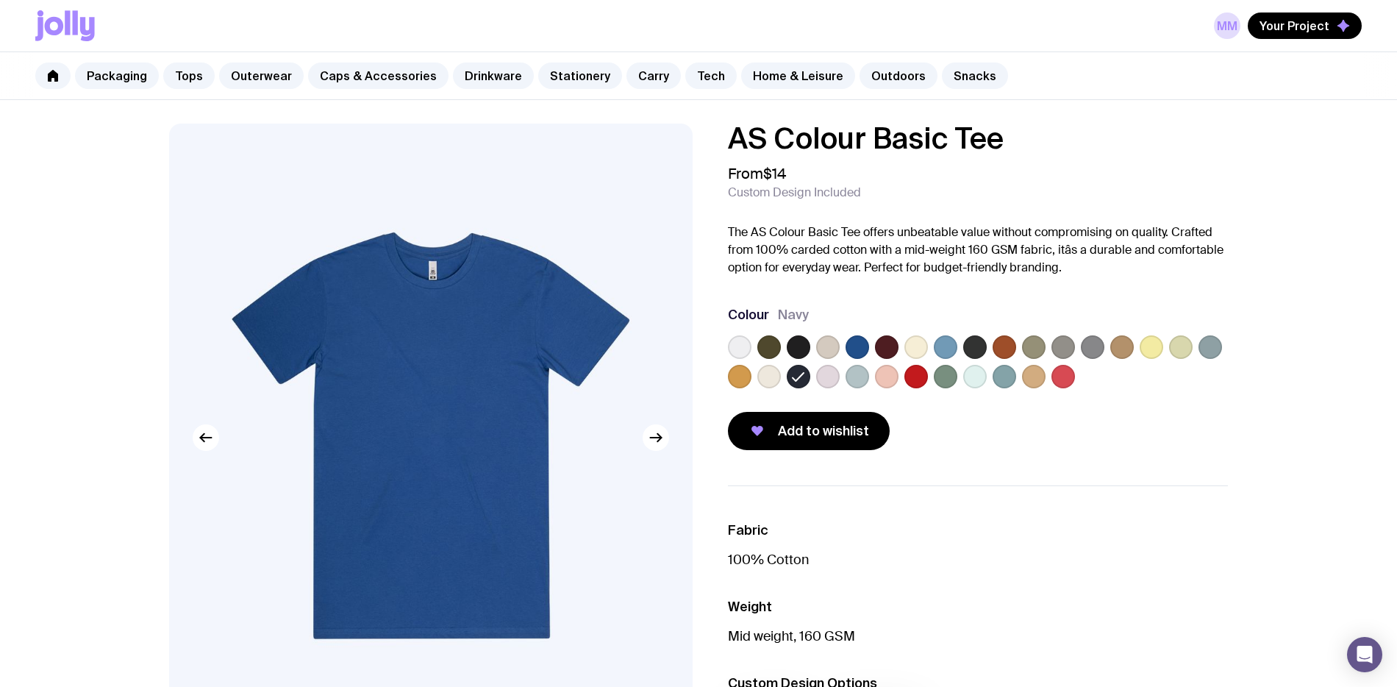
click at [0, 0] on input "radio" at bounding box center [0, 0] width 0 height 0
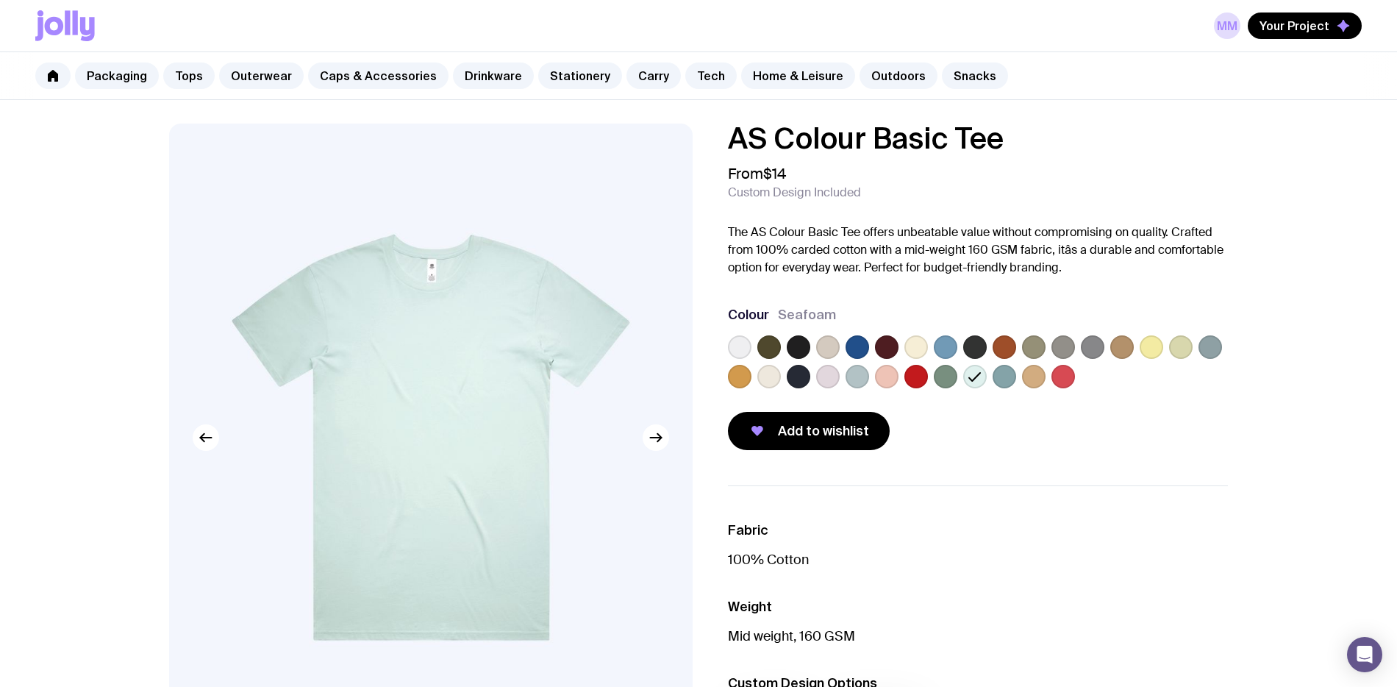
click at [1005, 378] on label at bounding box center [1005, 377] width 24 height 24
click at [0, 0] on input "radio" at bounding box center [0, 0] width 0 height 0
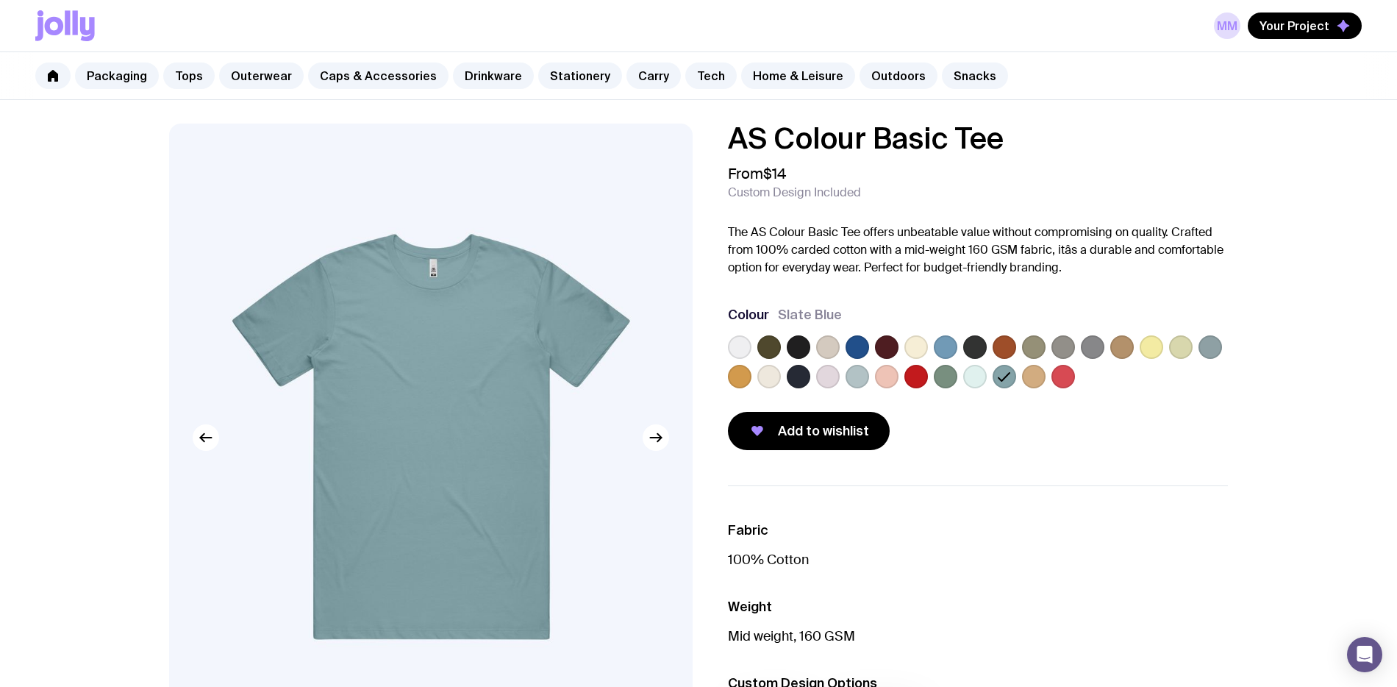
click at [913, 347] on label at bounding box center [917, 347] width 24 height 24
click at [0, 0] on input "radio" at bounding box center [0, 0] width 0 height 0
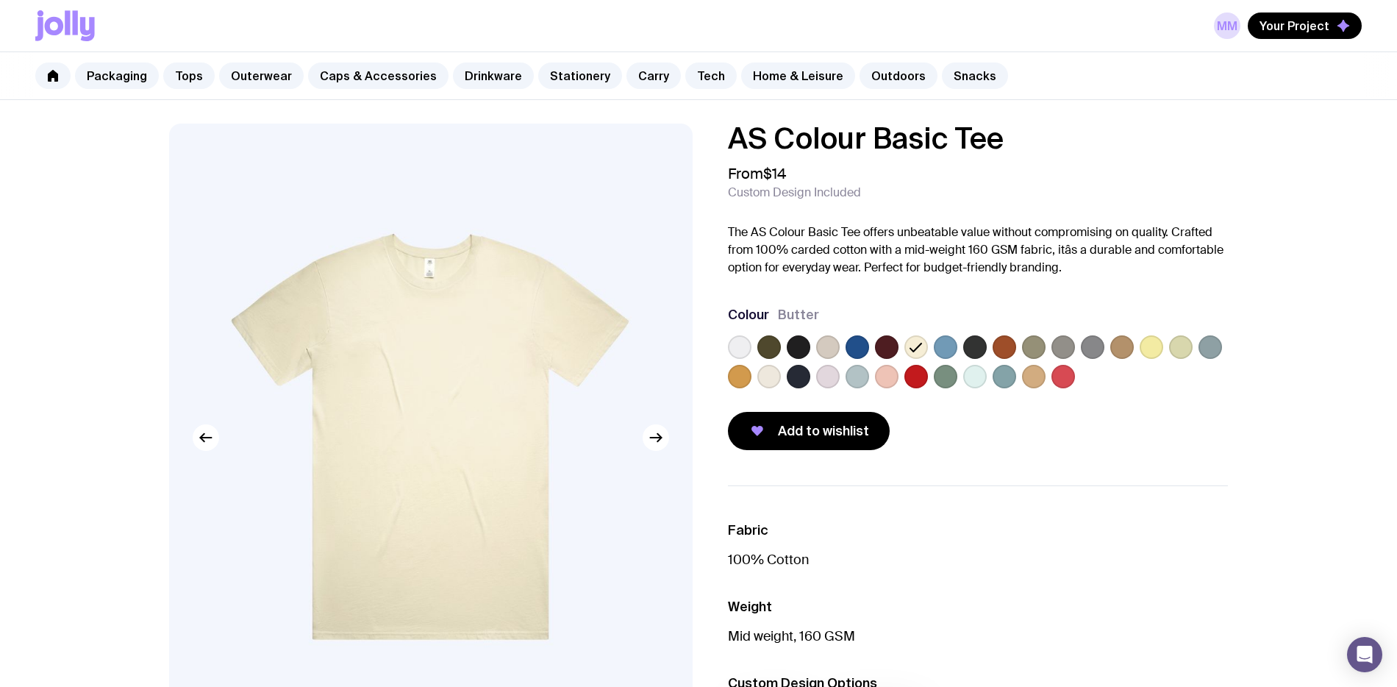
click at [825, 346] on label at bounding box center [828, 347] width 24 height 24
click at [0, 0] on input "radio" at bounding box center [0, 0] width 0 height 0
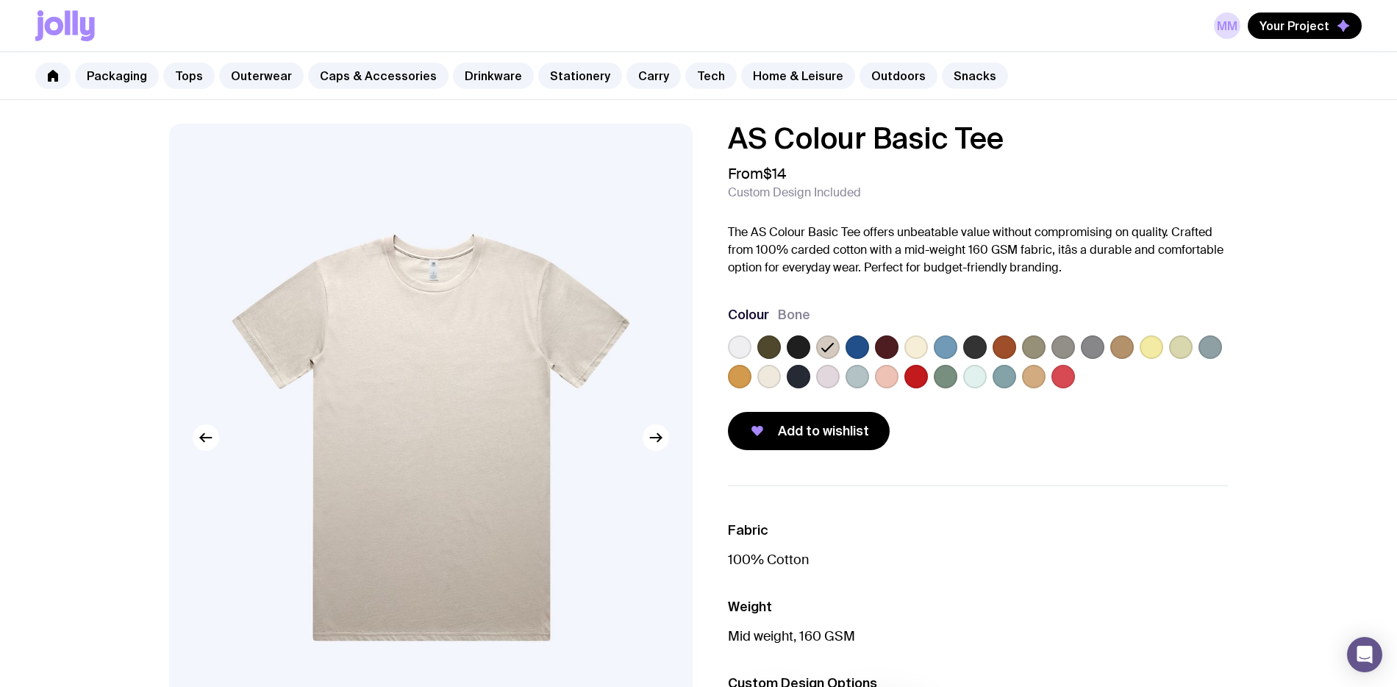
click at [773, 378] on label at bounding box center [769, 377] width 24 height 24
click at [0, 0] on input "radio" at bounding box center [0, 0] width 0 height 0
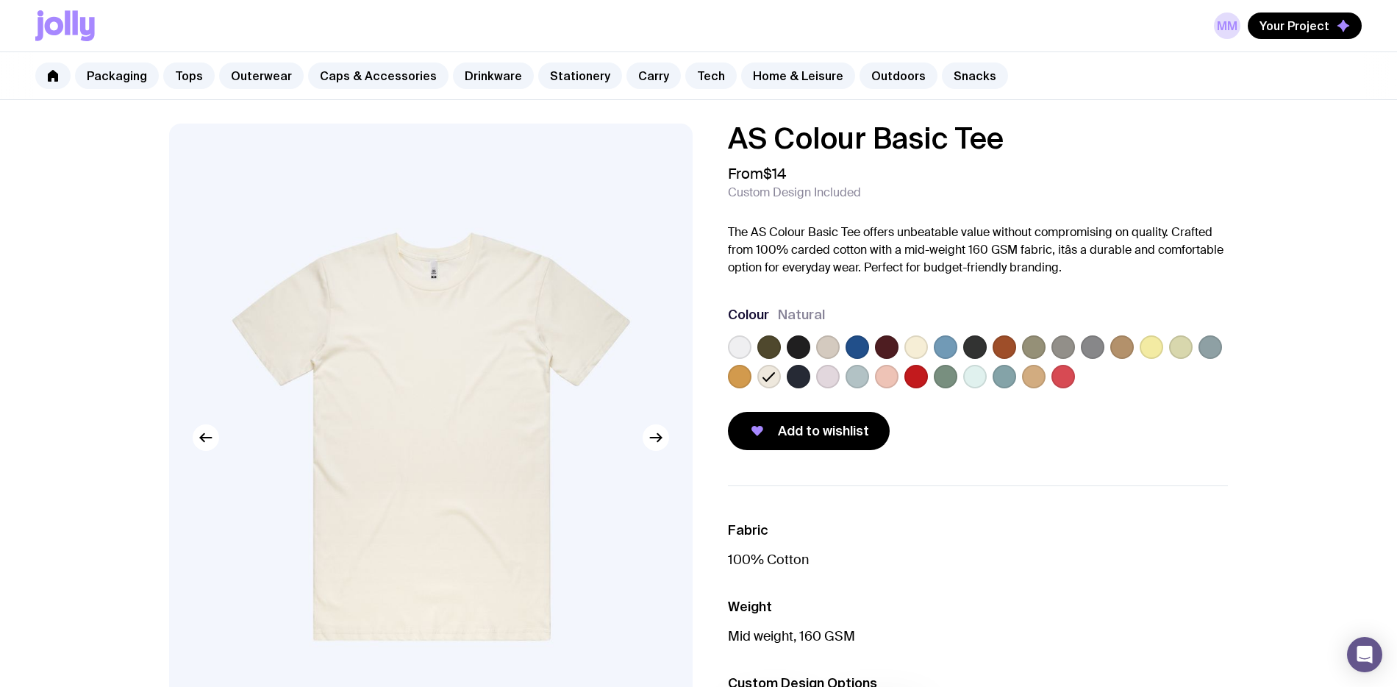
click at [825, 376] on label at bounding box center [828, 377] width 24 height 24
click at [0, 0] on input "radio" at bounding box center [0, 0] width 0 height 0
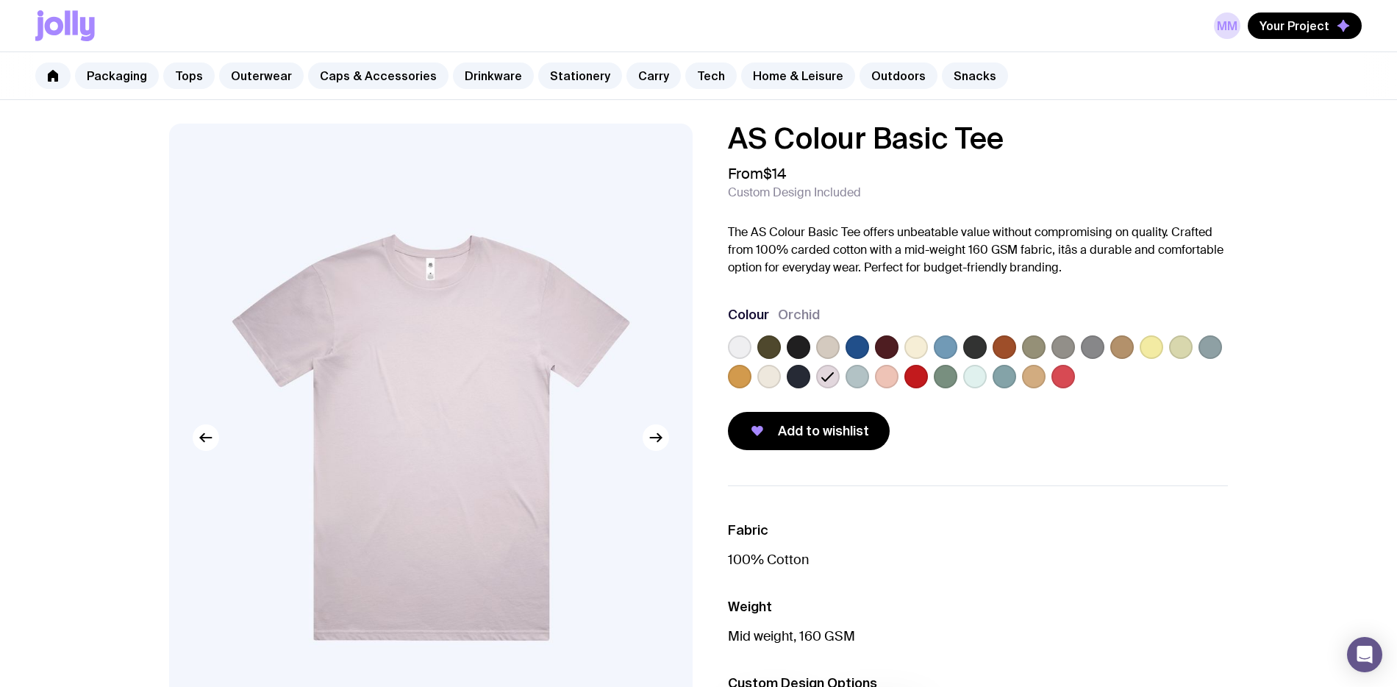
click at [744, 353] on label at bounding box center [740, 347] width 24 height 24
click at [0, 0] on input "radio" at bounding box center [0, 0] width 0 height 0
